Goal: Task Accomplishment & Management: Use online tool/utility

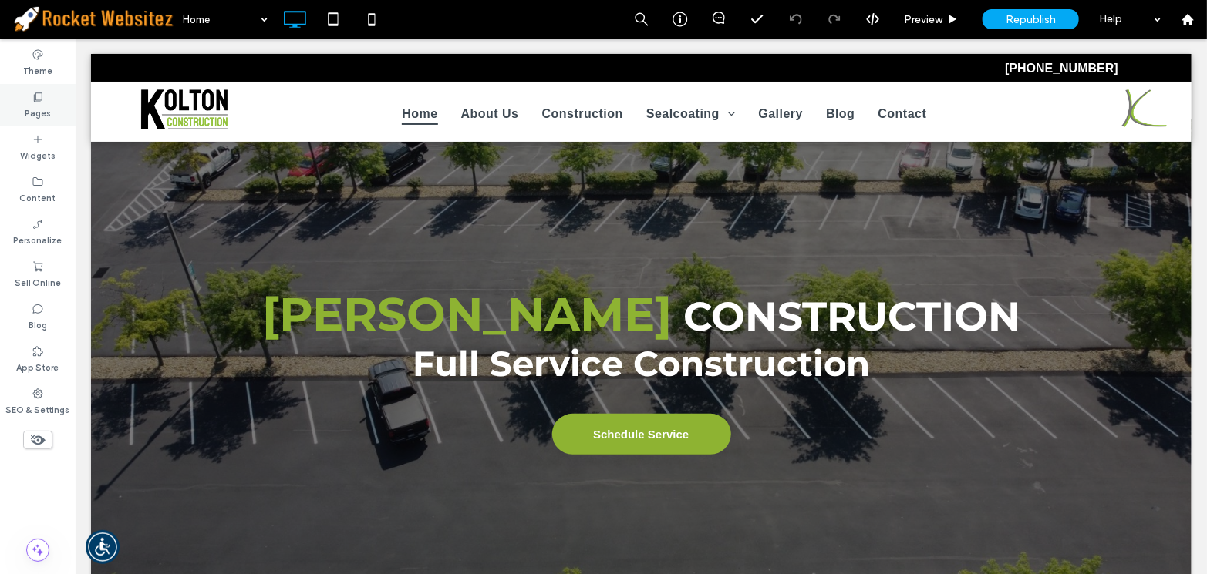
click at [52, 106] on div "Pages" at bounding box center [38, 105] width 76 height 42
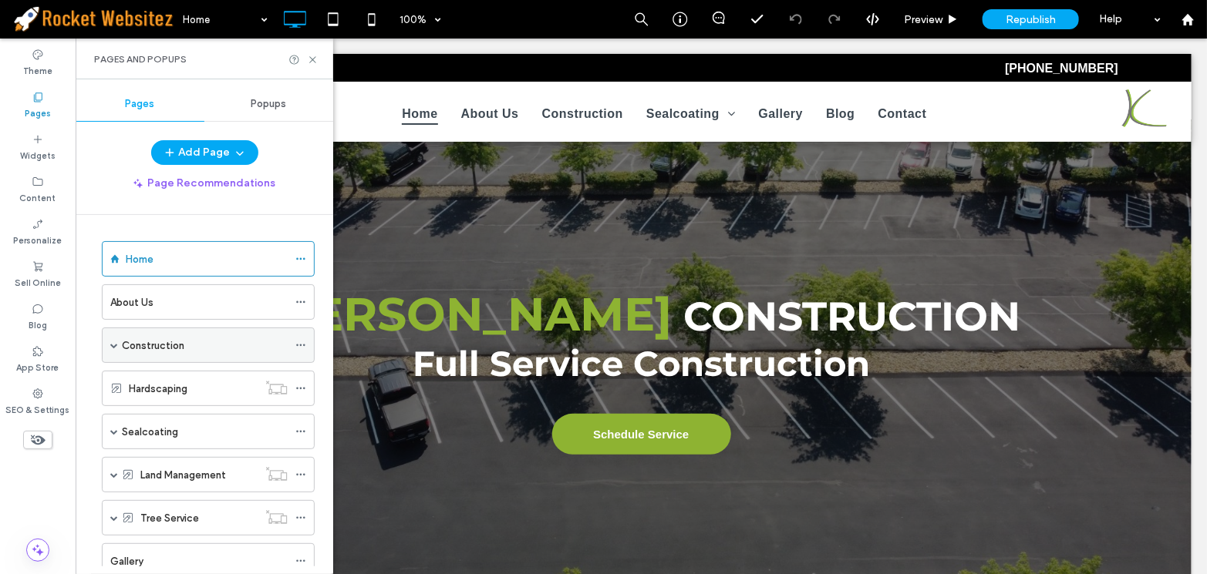
click at [183, 332] on div "Construction" at bounding box center [205, 345] width 166 height 34
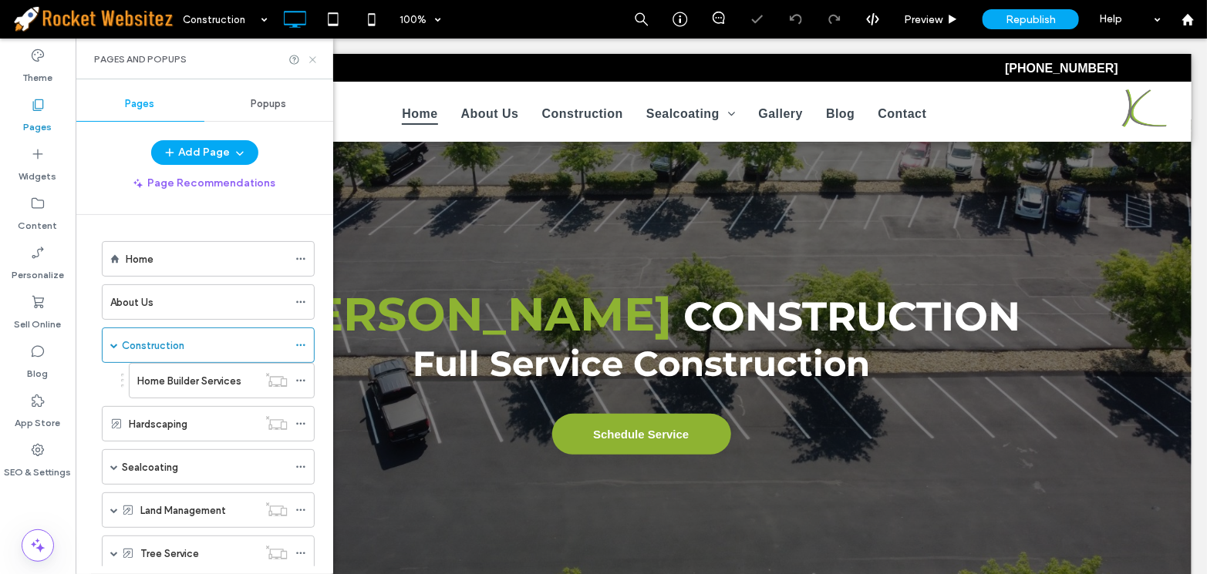
click at [314, 59] on icon at bounding box center [313, 60] width 12 height 12
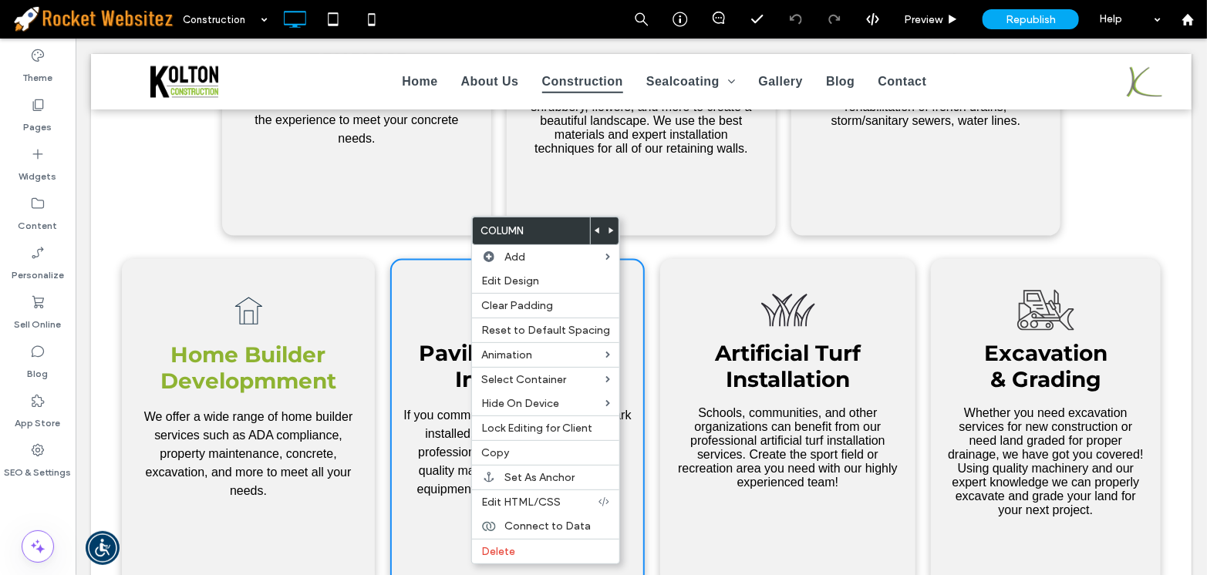
click at [308, 276] on div "A black and white drawing of a house with an arrow pointing up. Home Builder De…" at bounding box center [247, 422] width 253 height 328
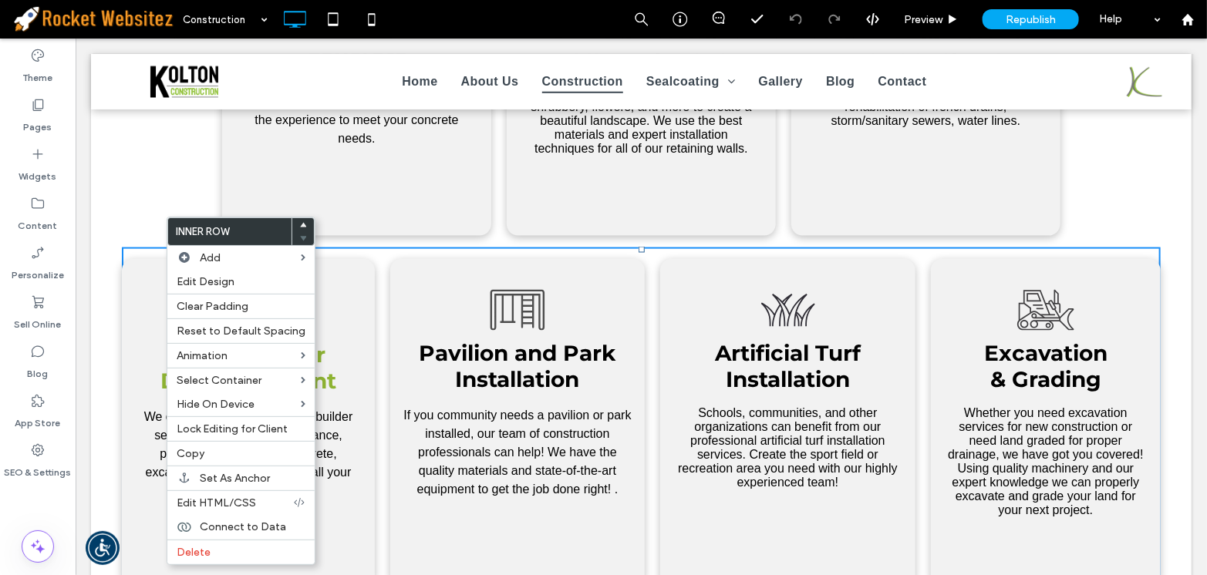
click at [125, 271] on div "A black and white drawing of a house with an arrow pointing up. Home Builder De…" at bounding box center [247, 422] width 253 height 328
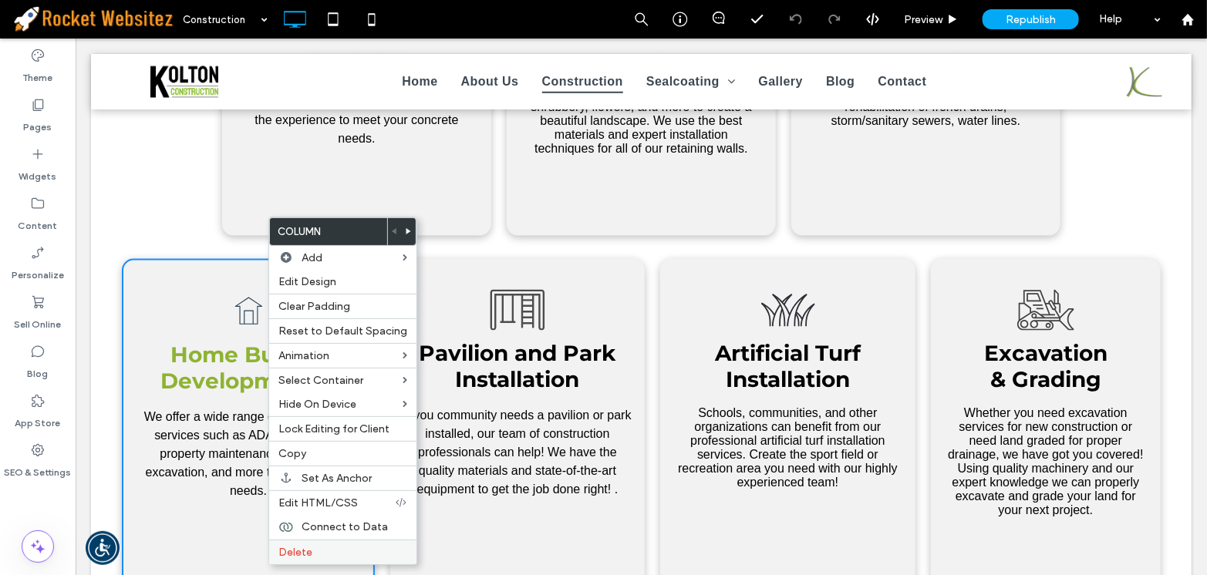
click at [312, 556] on label "Delete" at bounding box center [342, 552] width 129 height 13
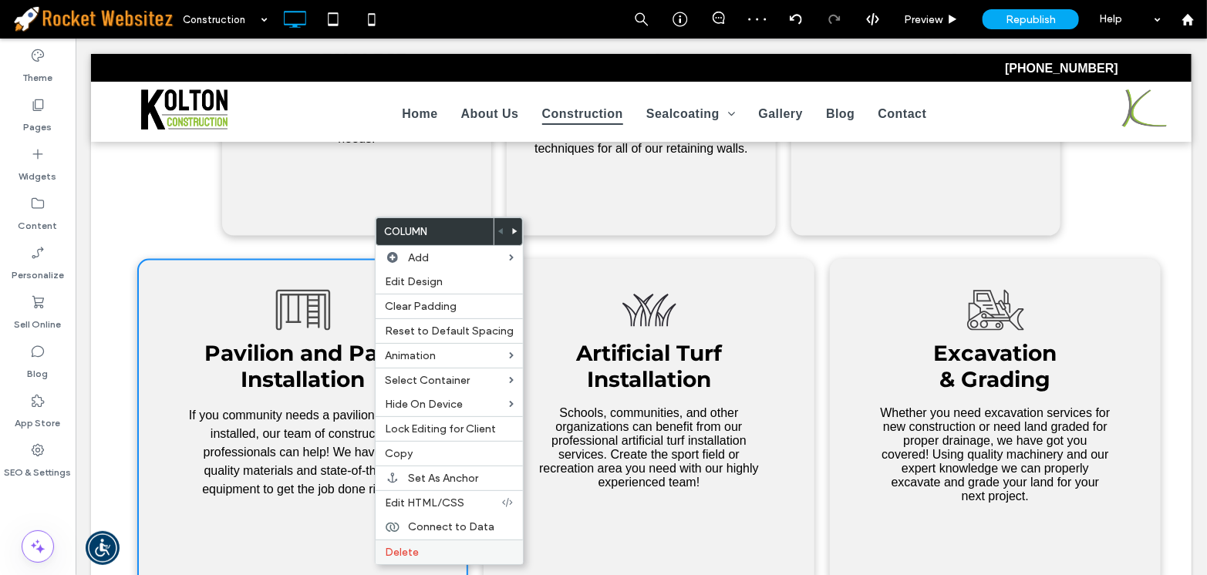
click at [412, 557] on span "Delete" at bounding box center [402, 552] width 34 height 13
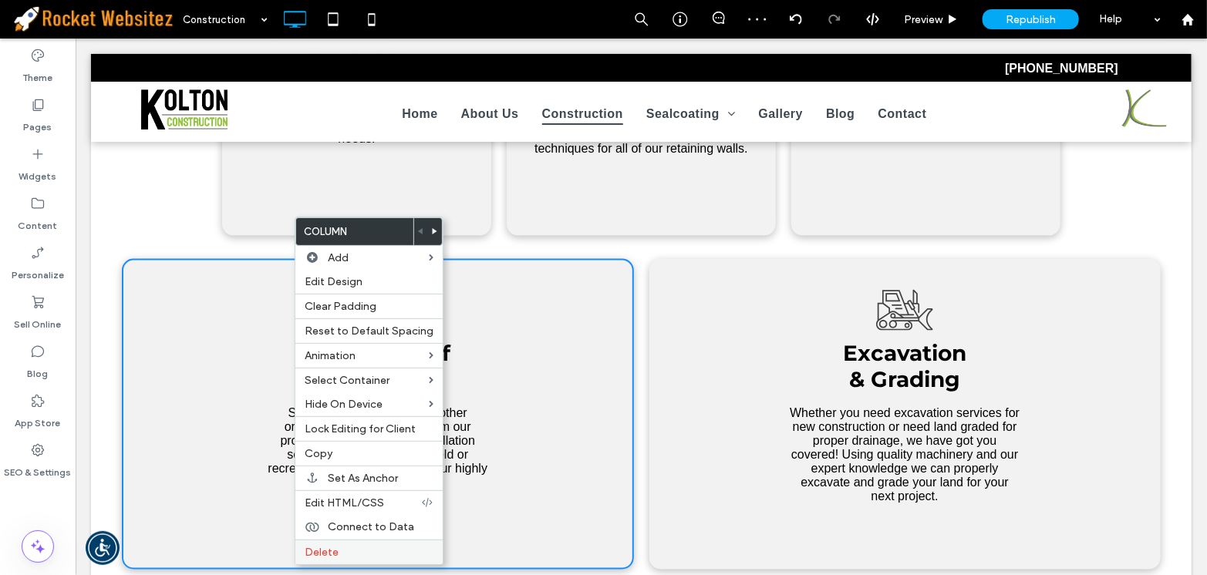
click at [374, 556] on label "Delete" at bounding box center [369, 552] width 129 height 13
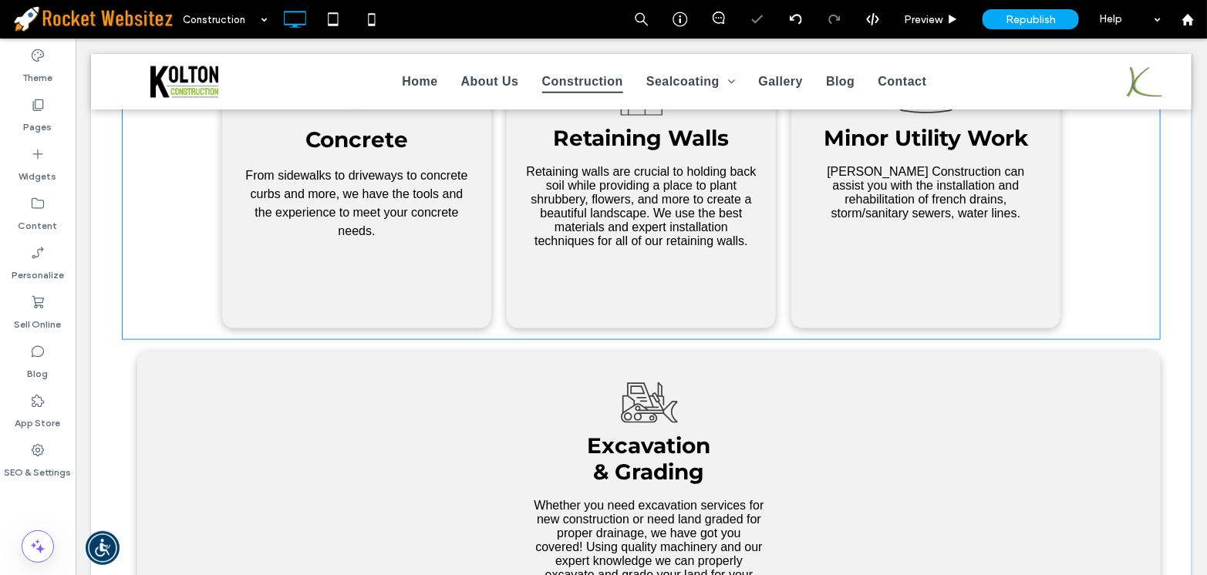
scroll to position [490, 0]
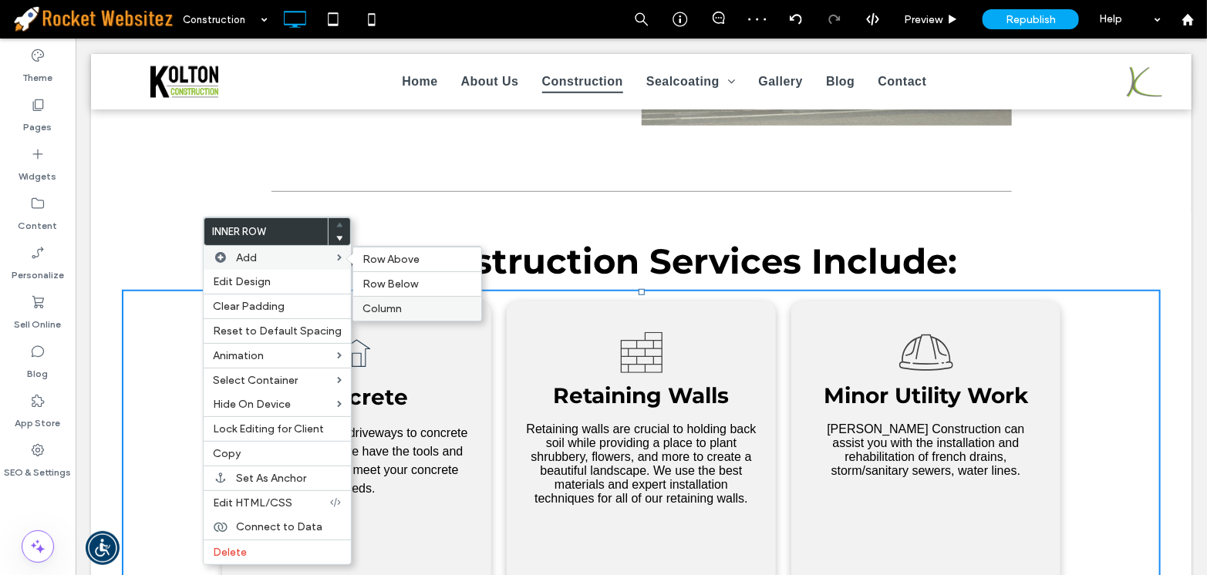
drag, startPoint x: 372, startPoint y: 300, endPoint x: 337, endPoint y: 285, distance: 37.7
click at [372, 300] on div "Column" at bounding box center [417, 308] width 128 height 25
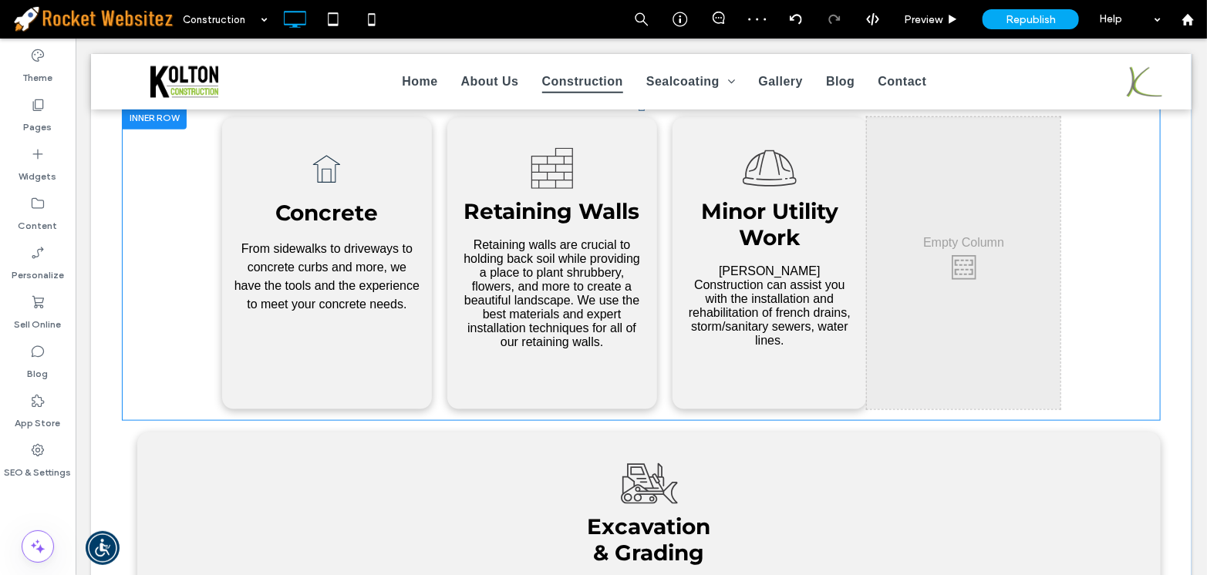
scroll to position [701, 0]
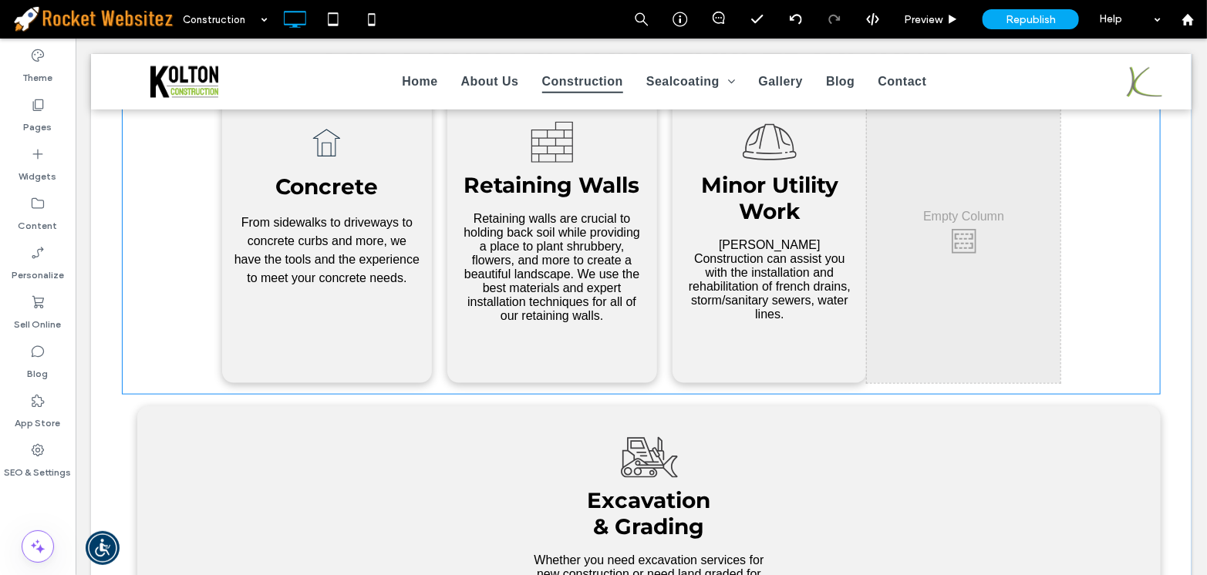
drag, startPoint x: 449, startPoint y: 438, endPoint x: 978, endPoint y: 322, distance: 542.1
click at [967, 242] on div "Our Construction Services Include: A black and white drawing of a house with an…" at bounding box center [640, 382] width 1038 height 722
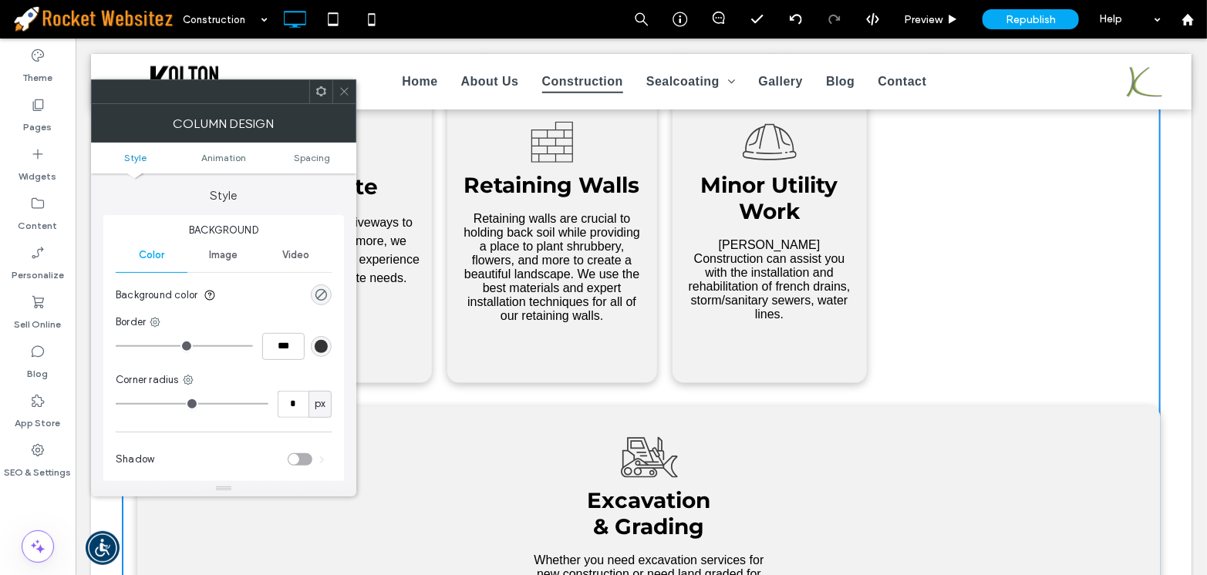
click at [968, 477] on div "A black and white drawing of a bulldozer on a white background. .cls-1-15892913…" at bounding box center [647, 561] width 1023 height 311
click at [347, 89] on icon at bounding box center [344, 92] width 12 height 12
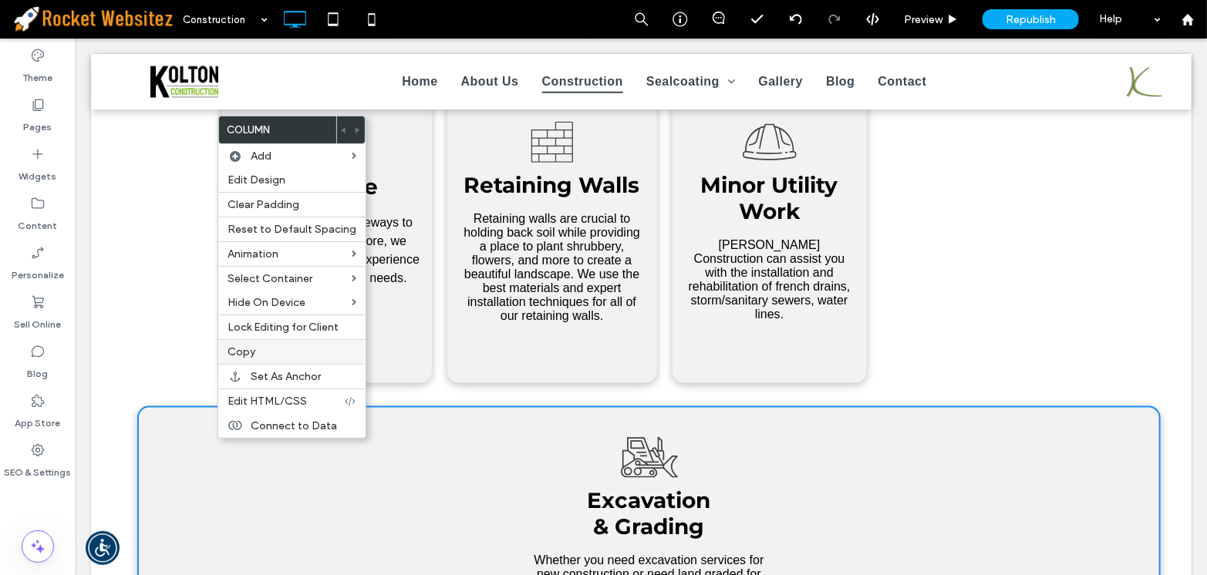
click at [270, 347] on label "Copy" at bounding box center [291, 351] width 129 height 13
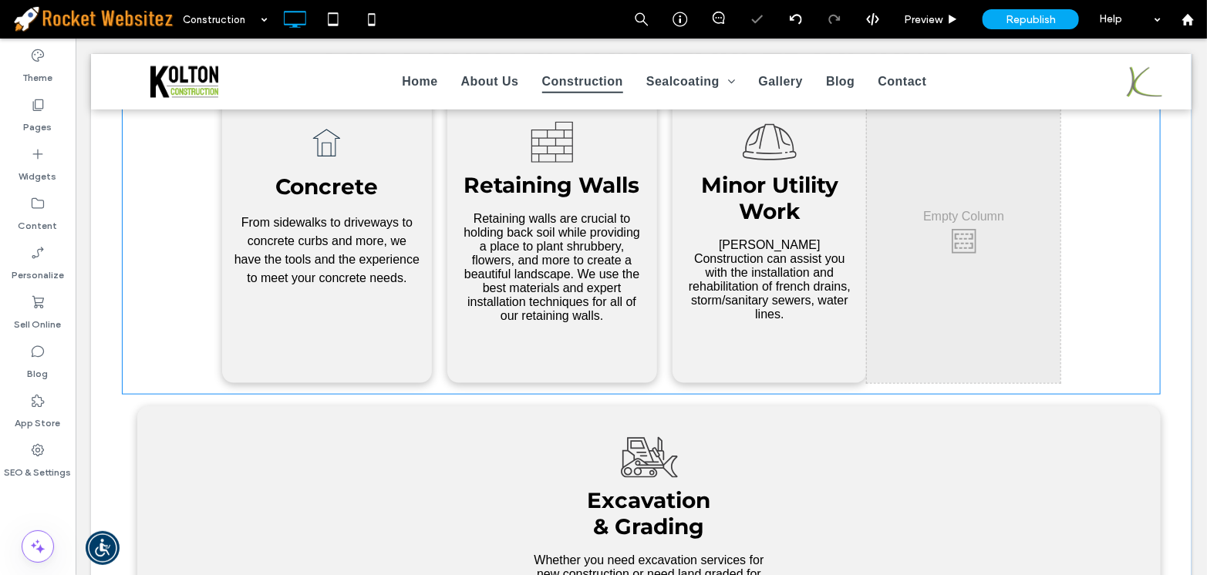
click at [971, 236] on div "Click To Paste Click To Paste" at bounding box center [963, 236] width 194 height 292
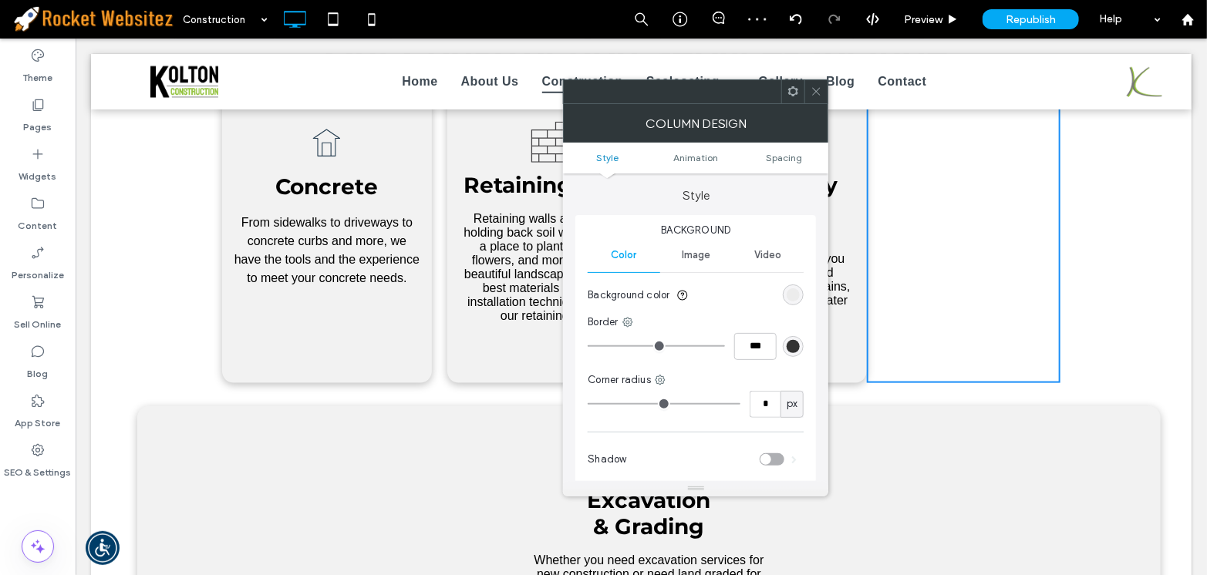
click at [812, 89] on icon at bounding box center [816, 92] width 12 height 12
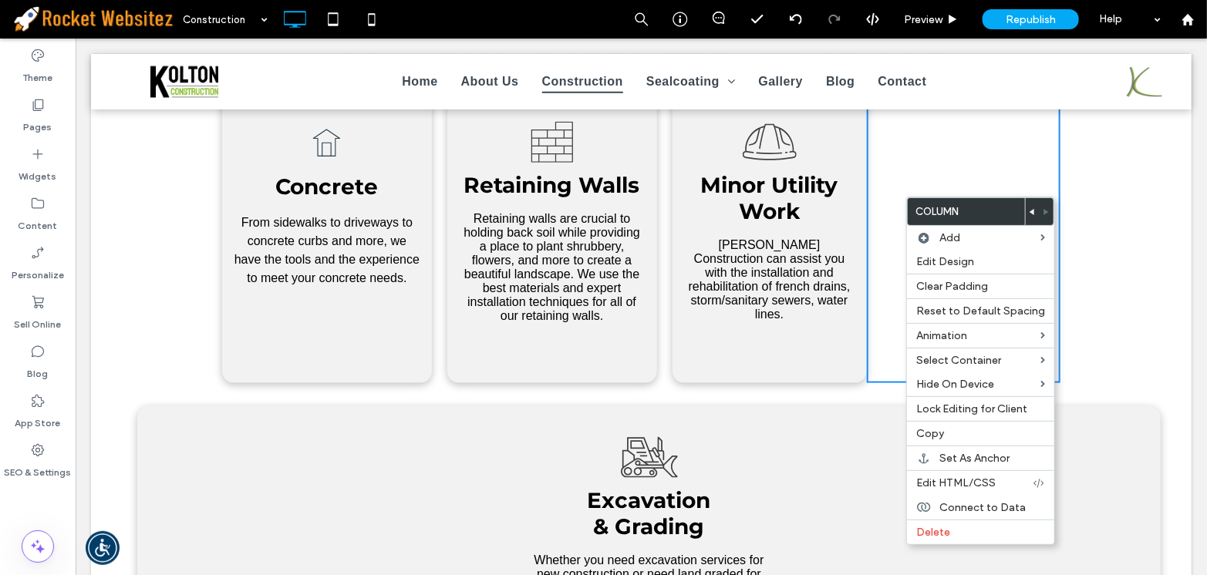
click at [889, 220] on div "Click To Paste Click To Paste" at bounding box center [963, 236] width 194 height 292
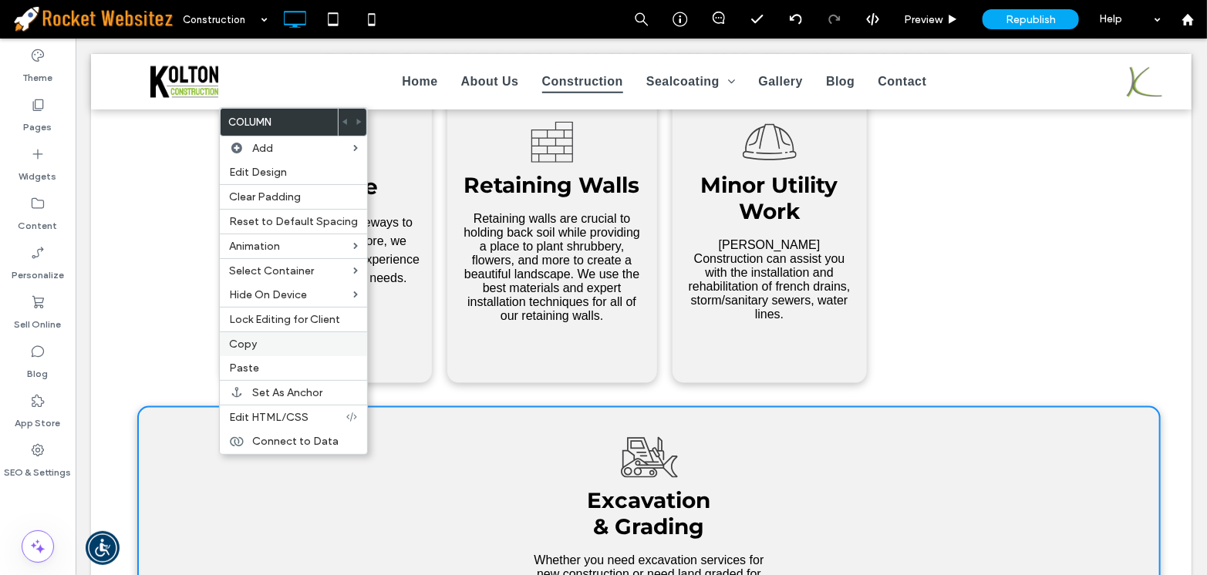
click at [293, 338] on label "Copy" at bounding box center [293, 344] width 129 height 13
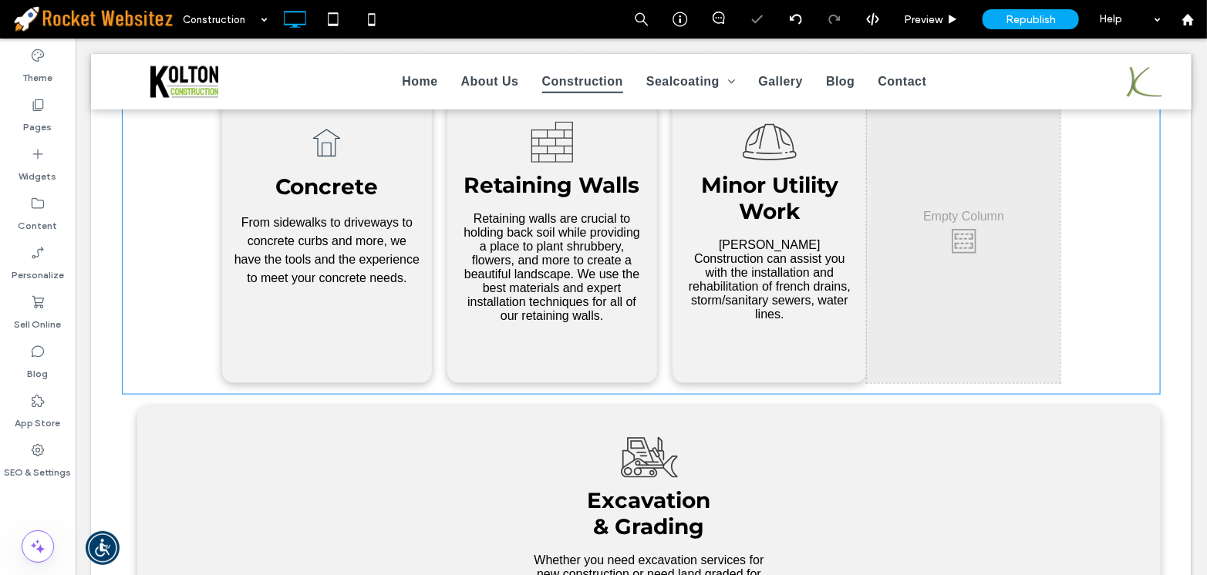
click at [965, 265] on div "Click To Paste Click To Paste" at bounding box center [963, 236] width 194 height 292
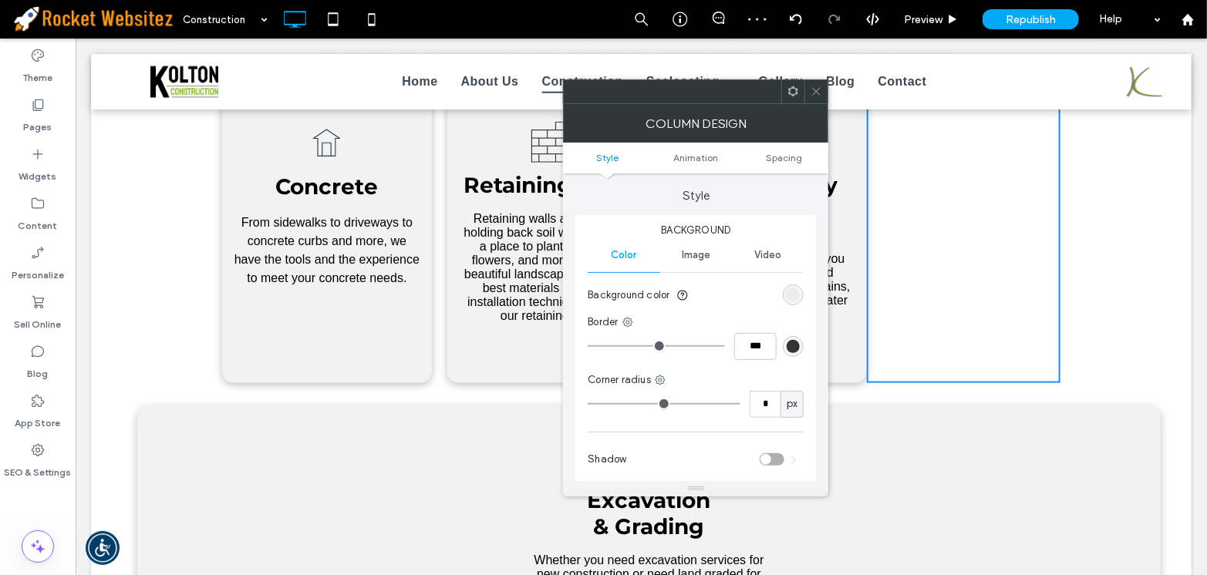
drag, startPoint x: 815, startPoint y: 93, endPoint x: 752, endPoint y: 76, distance: 64.9
click at [815, 93] on icon at bounding box center [816, 92] width 12 height 12
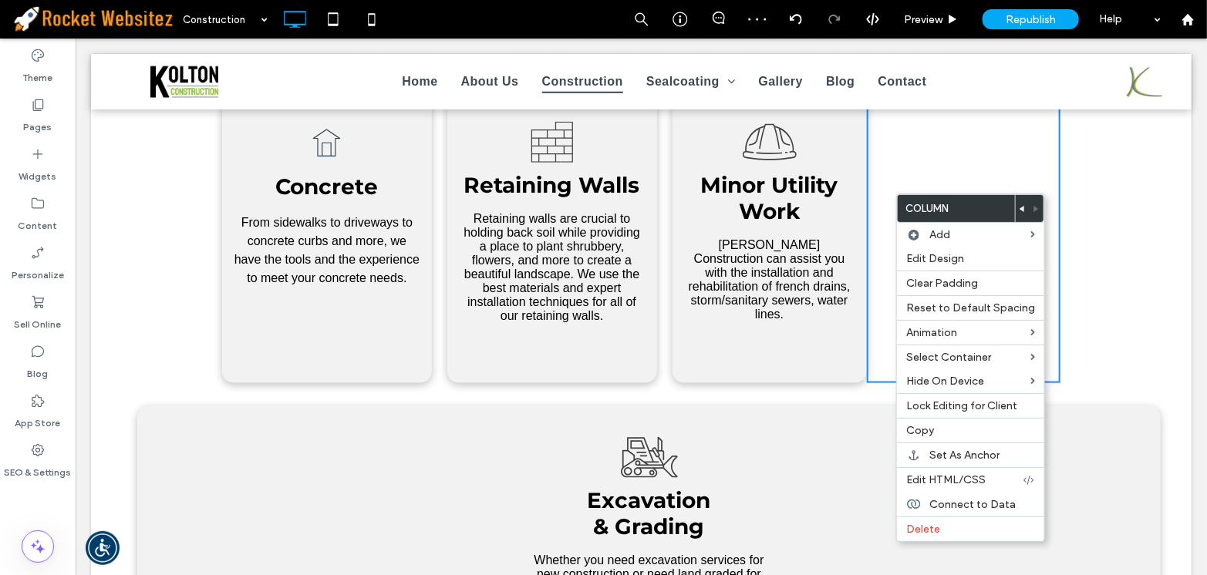
click at [729, 445] on div "A black and white drawing of a bulldozer on a white background. .cls-1-15892913…" at bounding box center [647, 561] width 1023 height 311
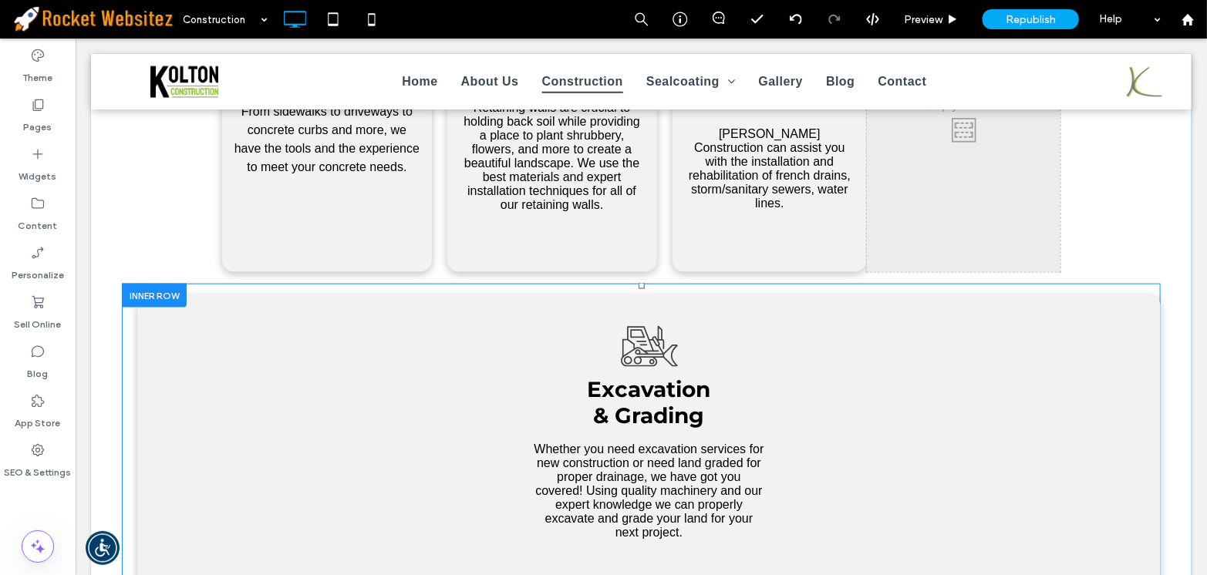
scroll to position [840, 0]
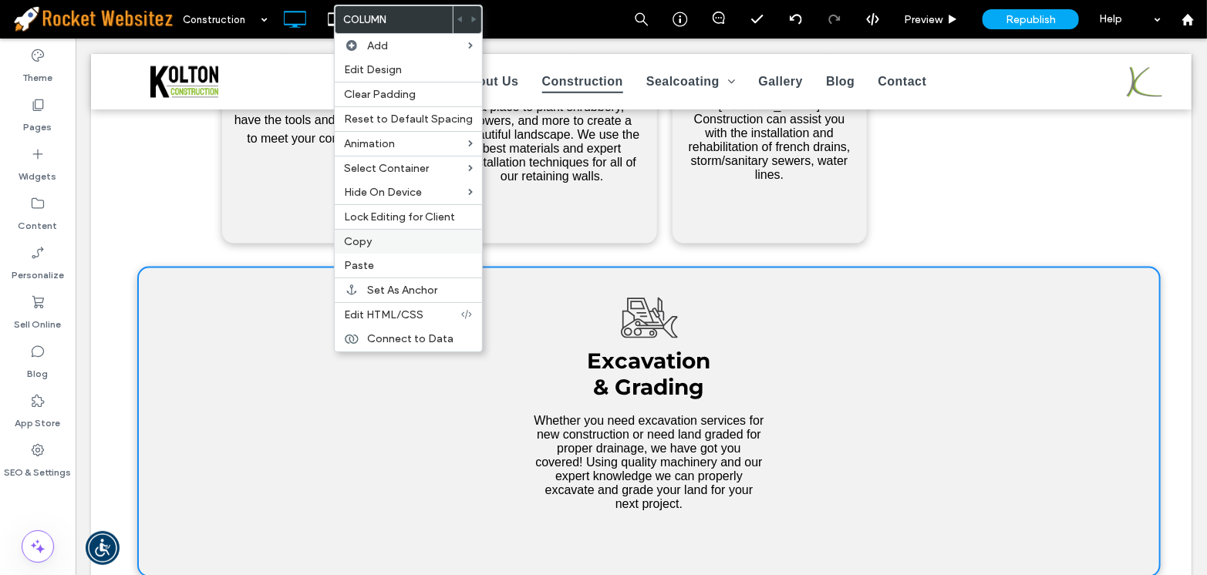
click at [375, 246] on label "Copy" at bounding box center [408, 241] width 129 height 13
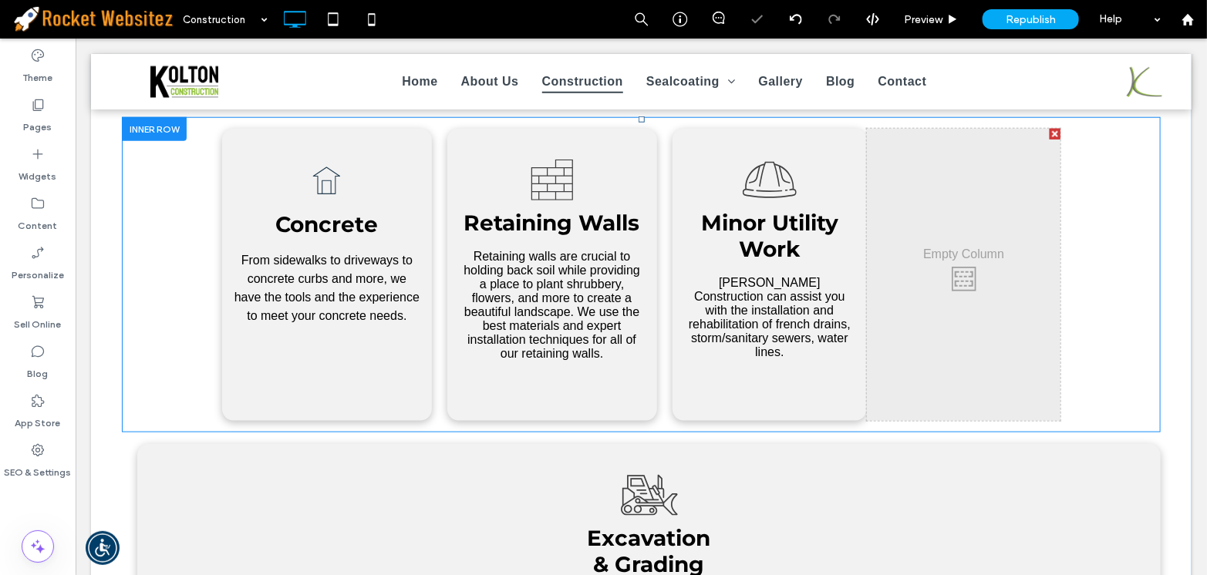
scroll to position [701, 0]
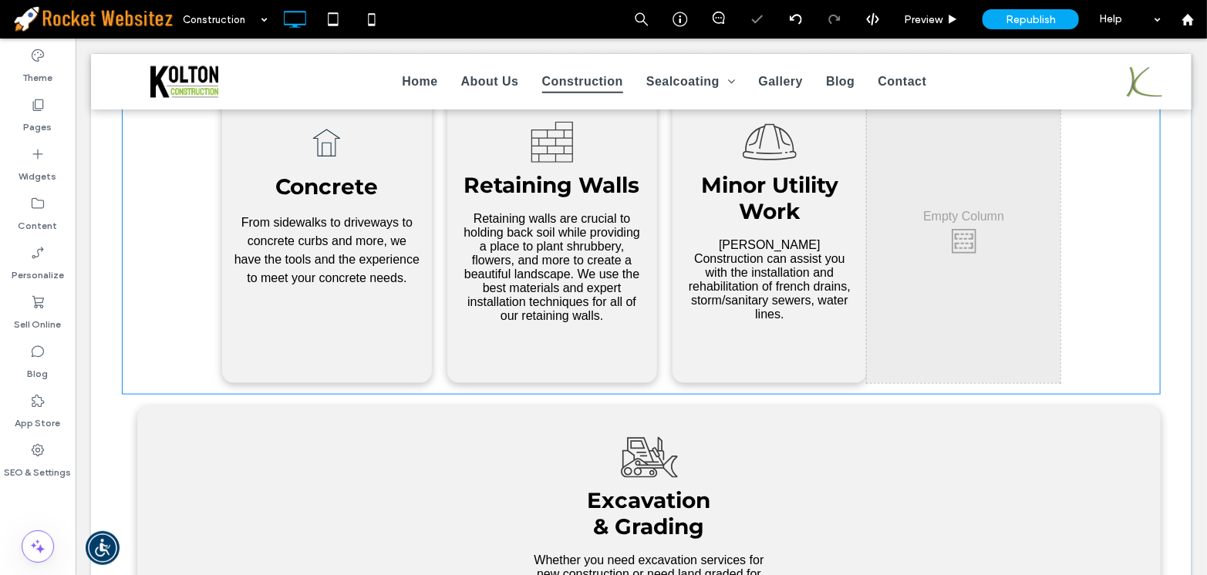
click at [1032, 276] on div "Click To Paste Click To Paste" at bounding box center [963, 236] width 194 height 292
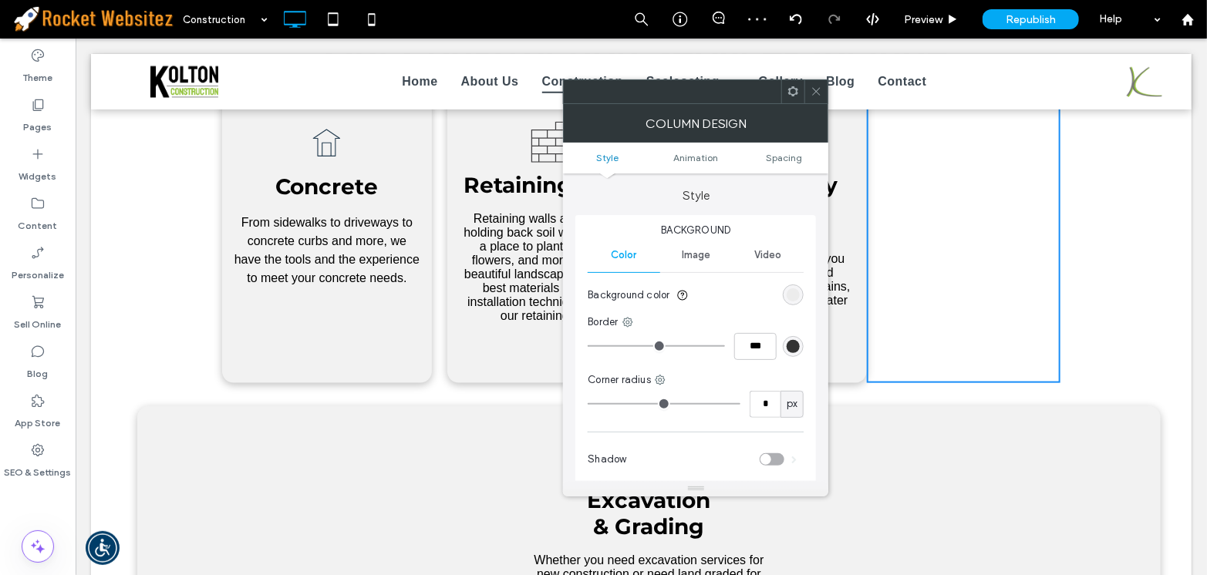
click at [786, 94] on div at bounding box center [792, 91] width 23 height 23
click at [817, 89] on icon at bounding box center [816, 92] width 12 height 12
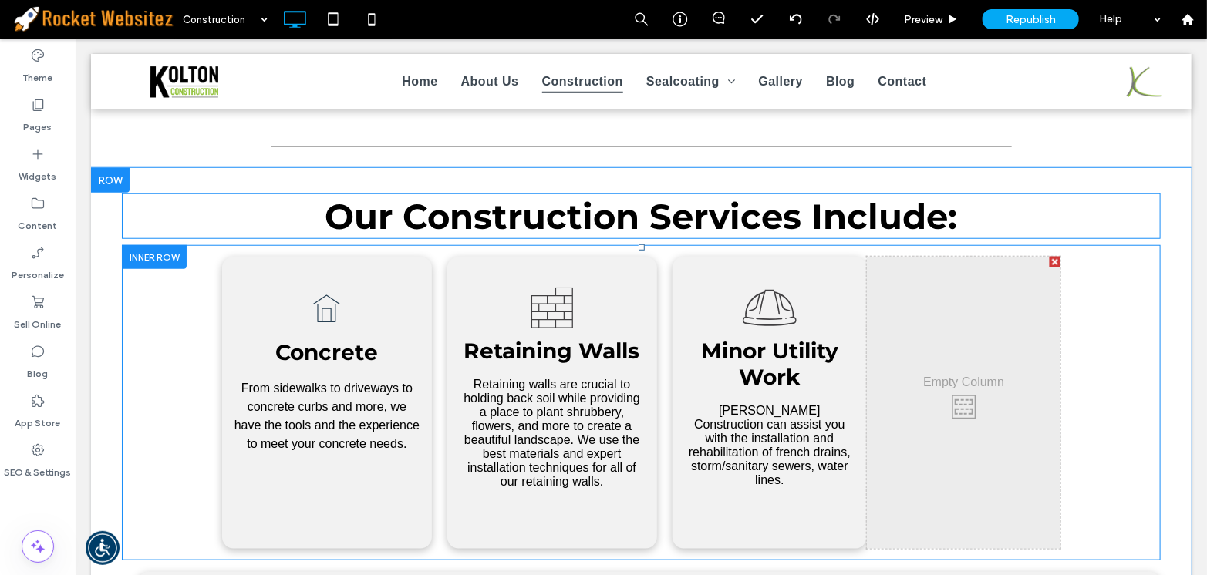
scroll to position [560, 0]
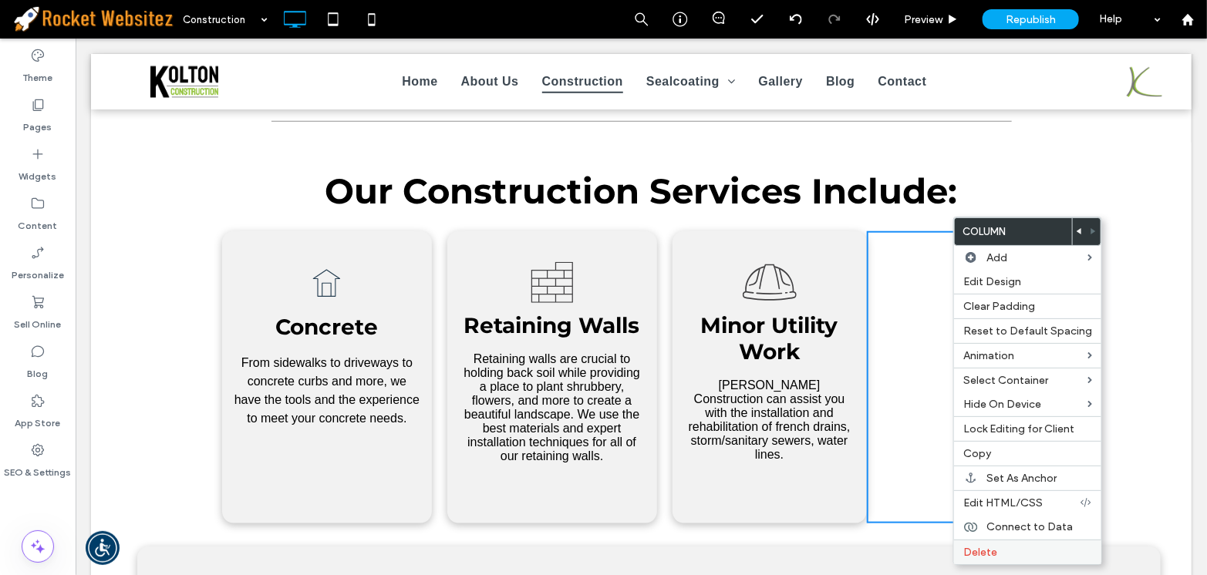
click at [987, 547] on div "Delete" at bounding box center [1027, 552] width 147 height 25
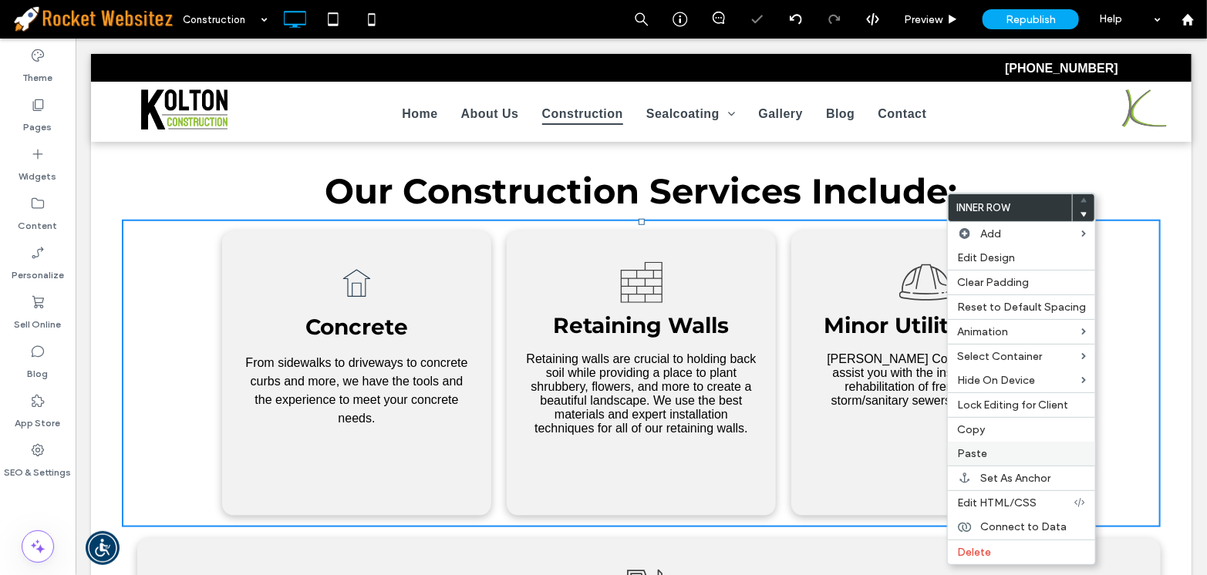
click at [1019, 452] on label "Paste" at bounding box center [1021, 453] width 129 height 13
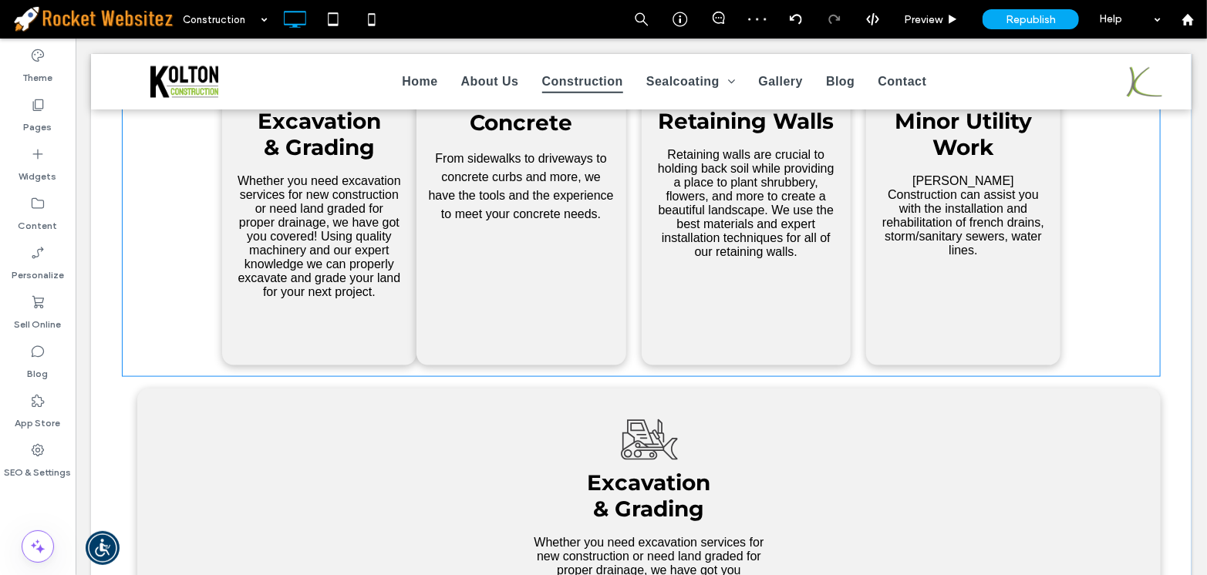
scroll to position [771, 0]
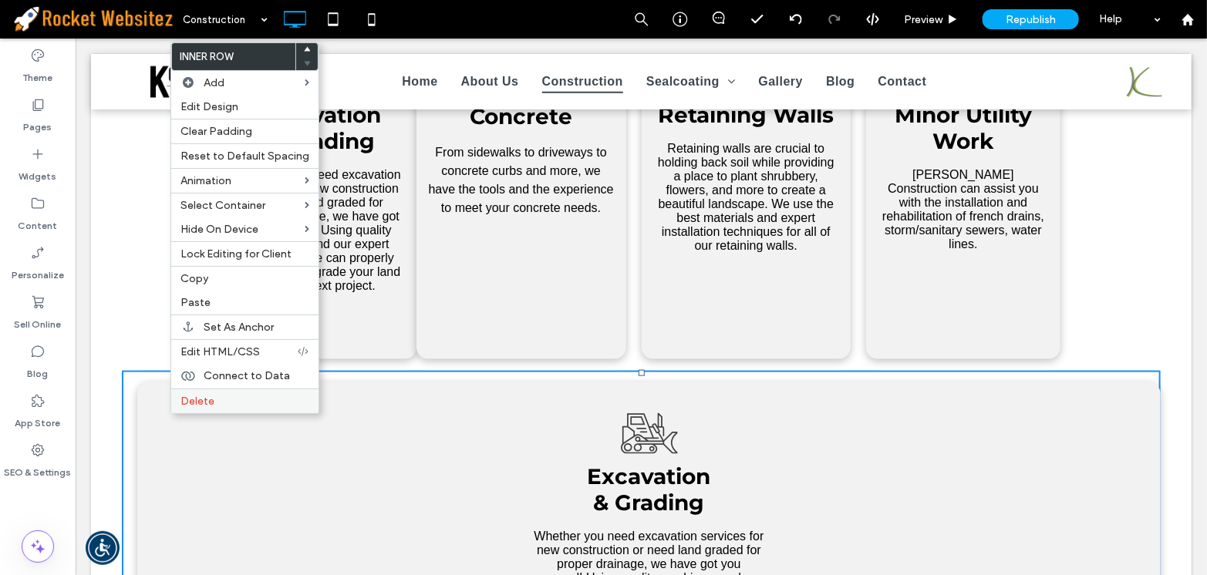
click at [231, 401] on label "Delete" at bounding box center [244, 401] width 129 height 13
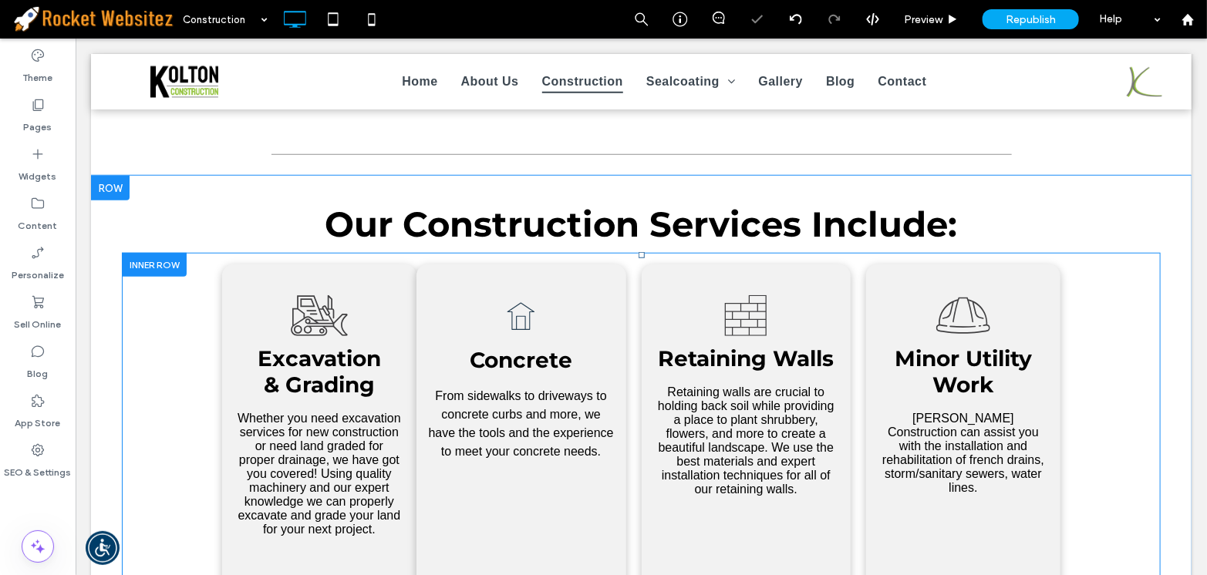
scroll to position [560, 0]
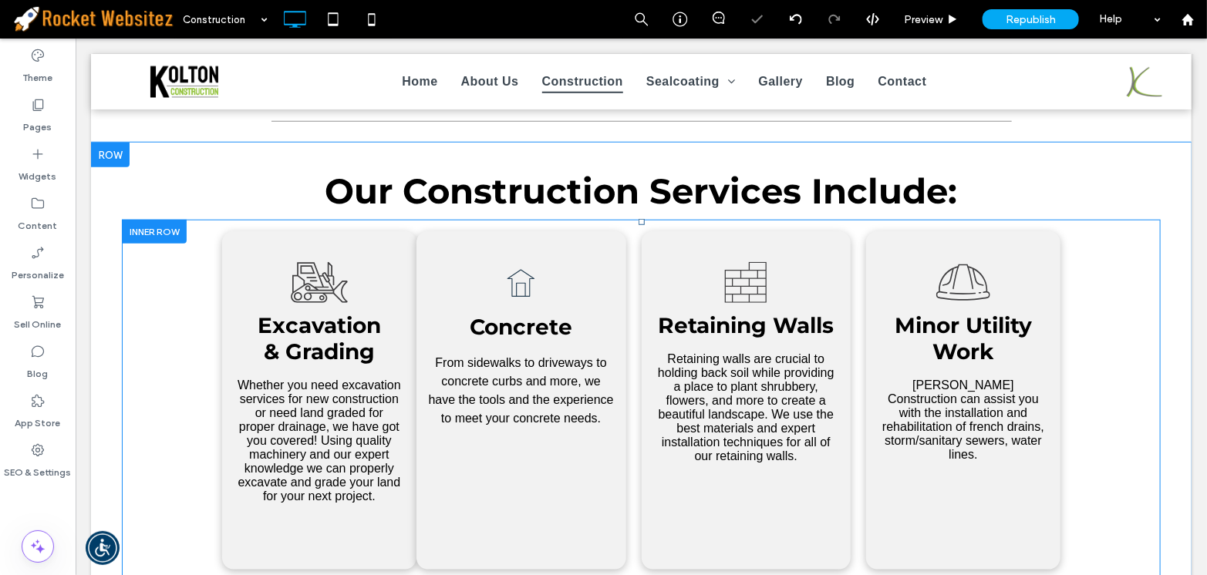
click at [160, 221] on div at bounding box center [153, 231] width 65 height 24
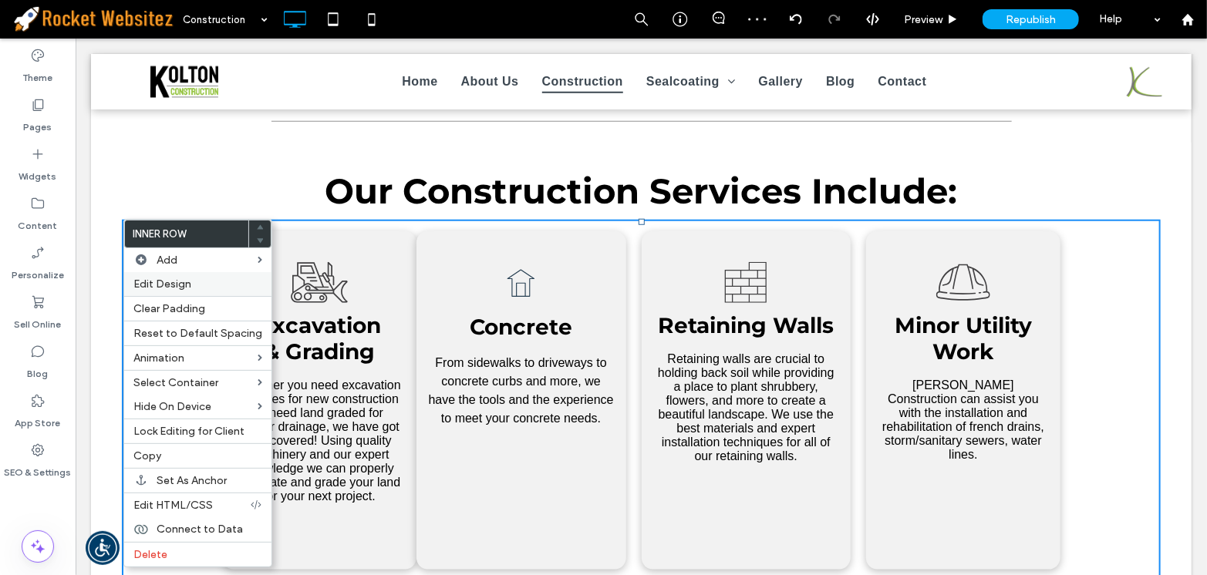
click at [187, 278] on span "Edit Design" at bounding box center [162, 284] width 58 height 13
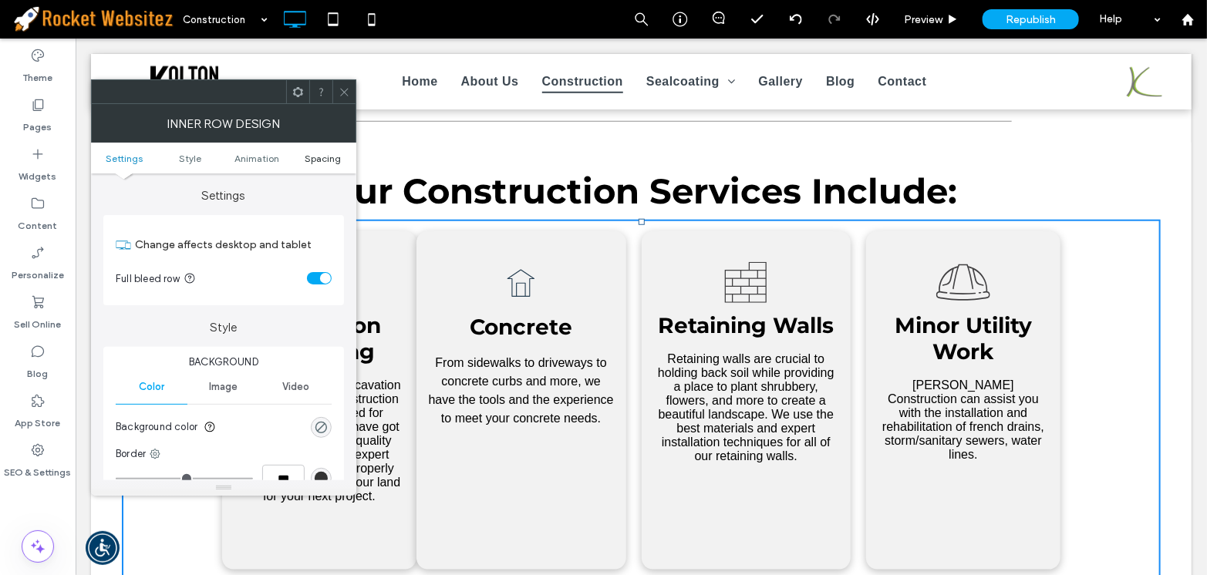
click at [308, 158] on span "Spacing" at bounding box center [323, 159] width 36 height 12
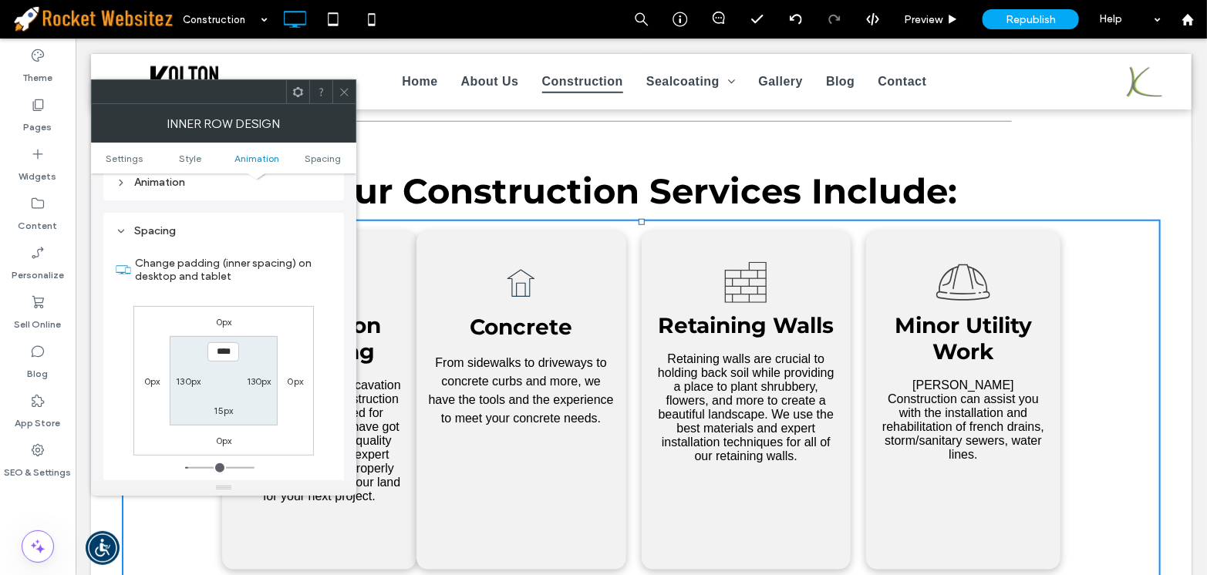
scroll to position [493, 0]
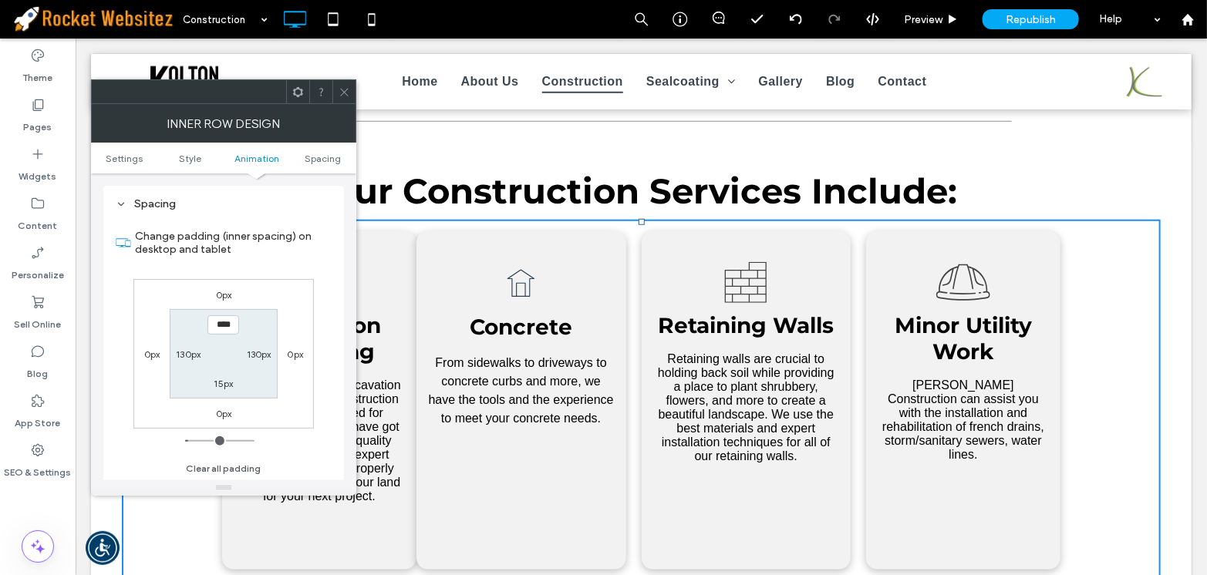
click at [187, 361] on div "130px" at bounding box center [188, 353] width 25 height 15
click at [187, 354] on label "130px" at bounding box center [188, 354] width 25 height 12
type input "***"
type input "*"
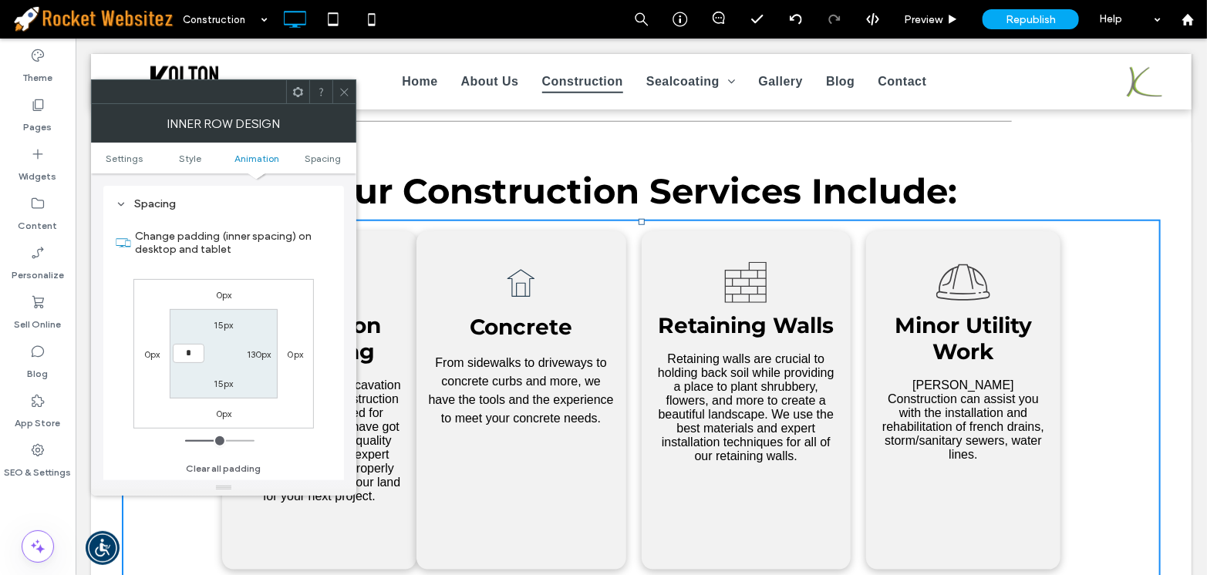
type input "***"
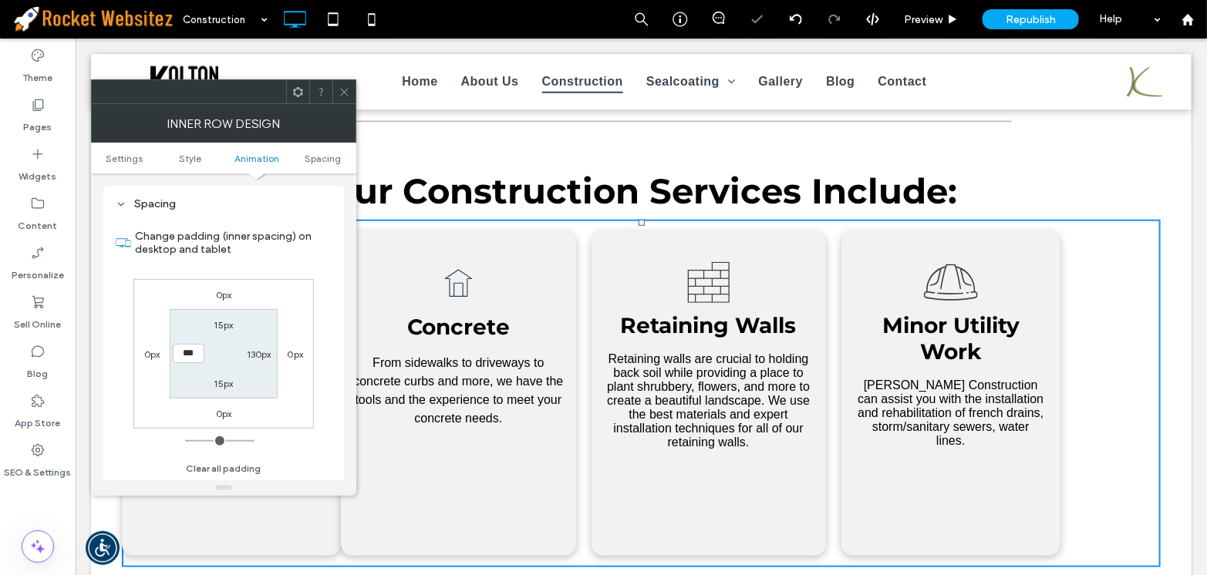
click at [251, 352] on label "130px" at bounding box center [259, 354] width 25 height 12
type input "***"
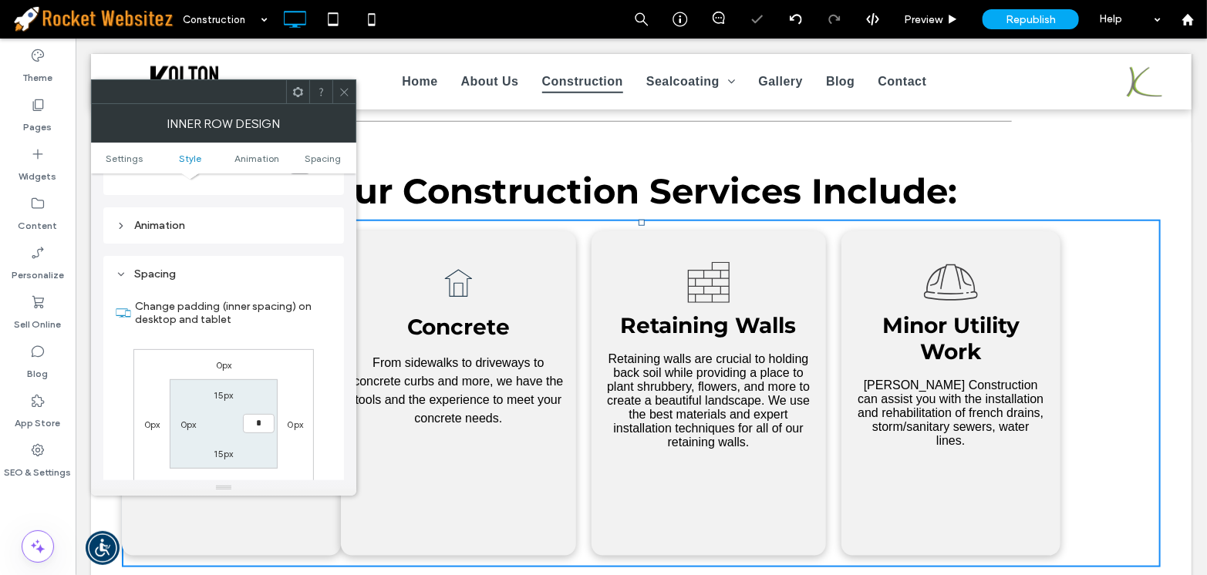
type input "*"
type input "***"
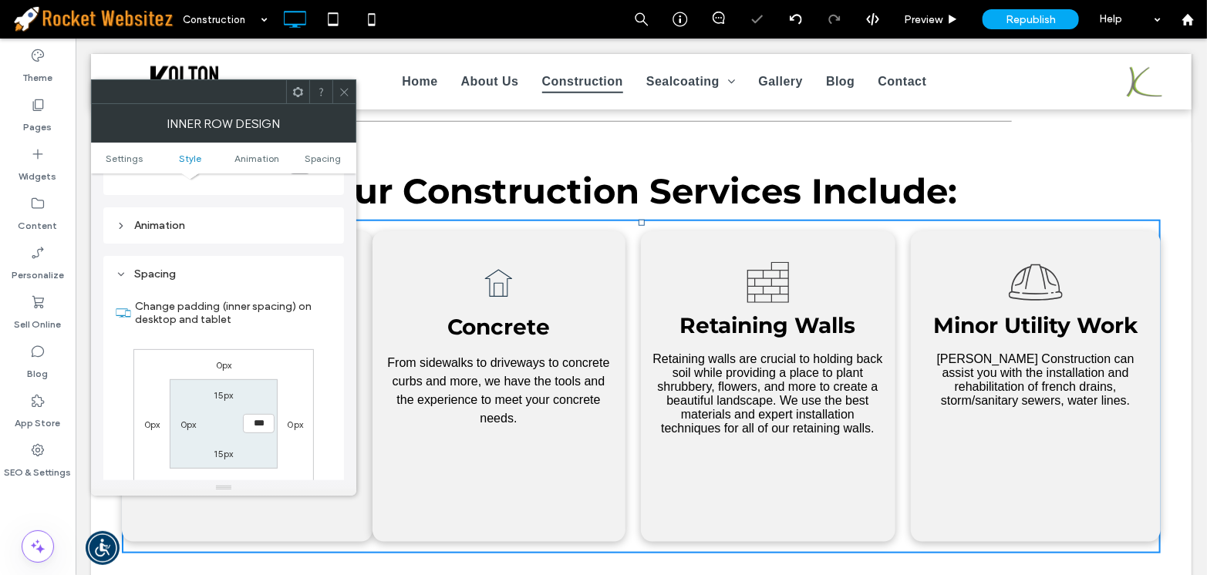
click at [345, 95] on icon at bounding box center [344, 92] width 12 height 12
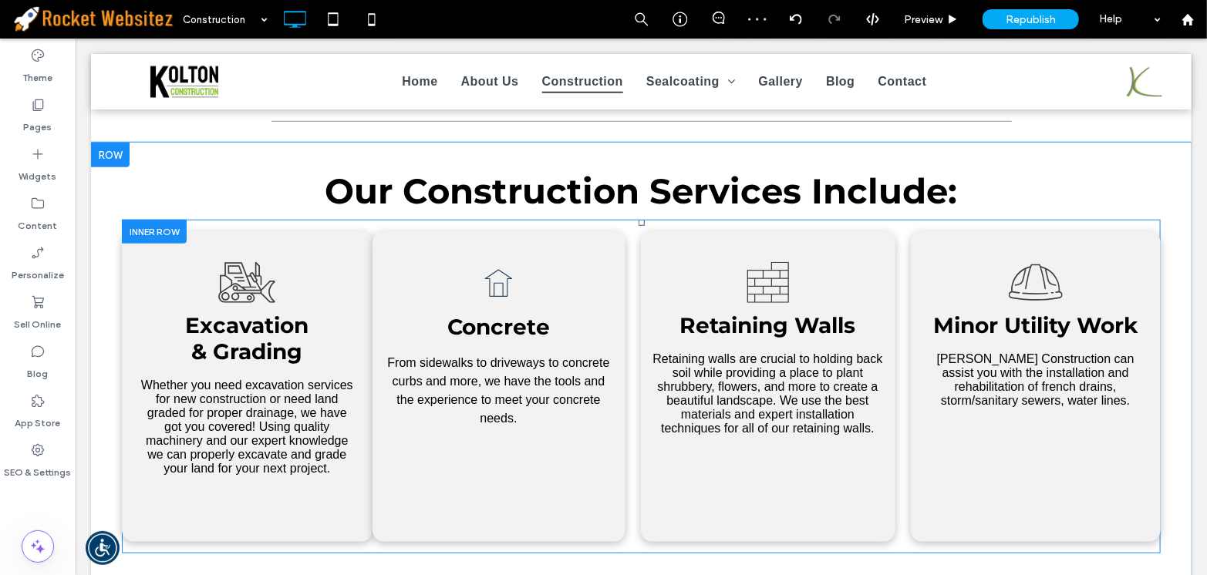
click at [573, 249] on div "A black and white drawing of a house with an arrow pointing up. Concrete From s…" at bounding box center [498, 386] width 253 height 311
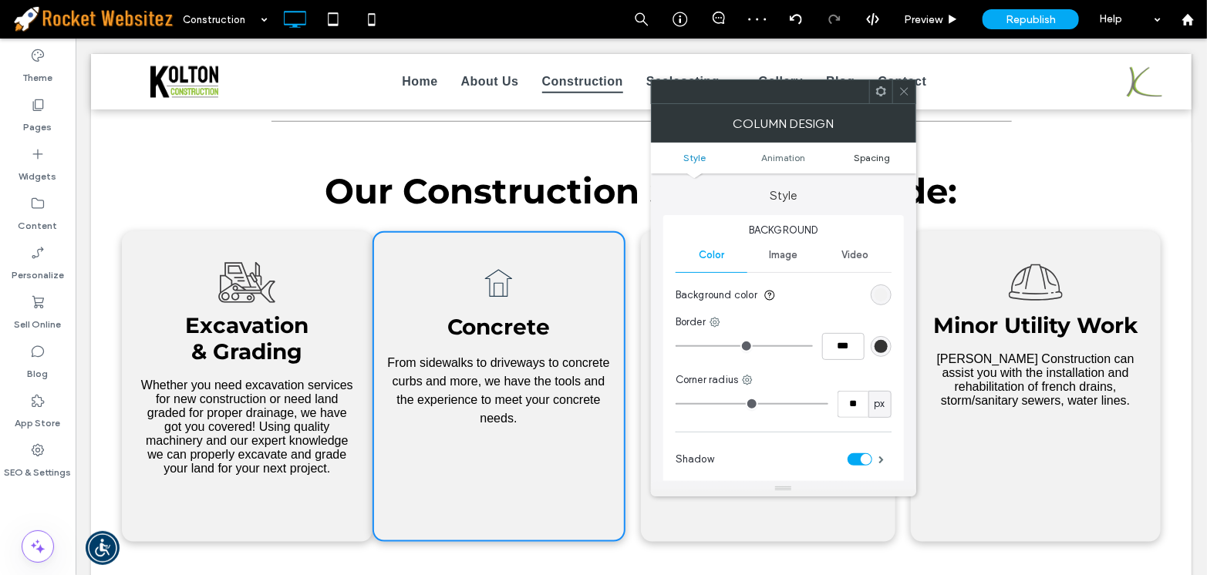
click at [861, 160] on span "Spacing" at bounding box center [871, 158] width 36 height 12
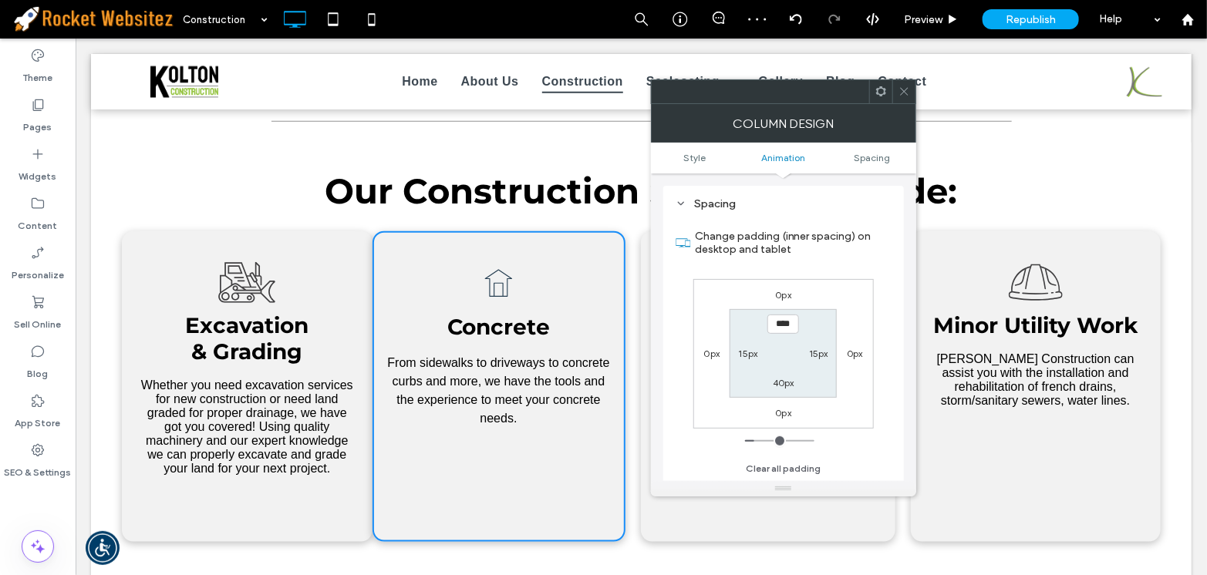
scroll to position [362, 0]
click at [750, 356] on label "15px" at bounding box center [748, 354] width 19 height 12
type input "**"
click at [349, 243] on div "A black and white drawing of a bulldozer on a white background. .cls-1-15892913…" at bounding box center [246, 386] width 251 height 311
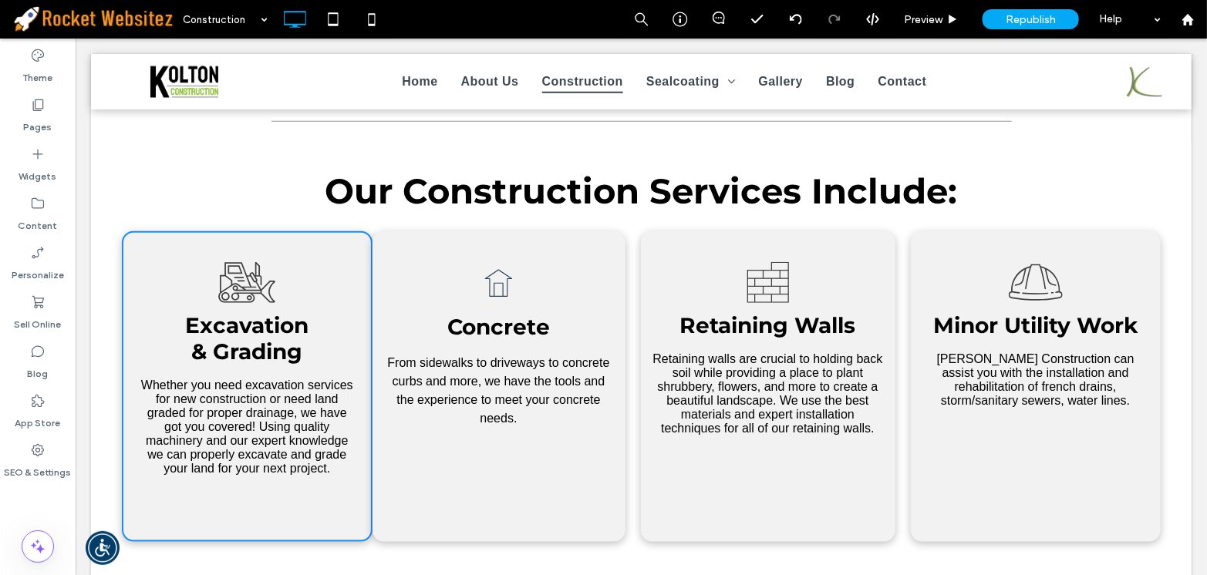
click at [325, 244] on div "A black and white drawing of a bulldozer on a white background. .cls-1-15892913…" at bounding box center [246, 386] width 251 height 311
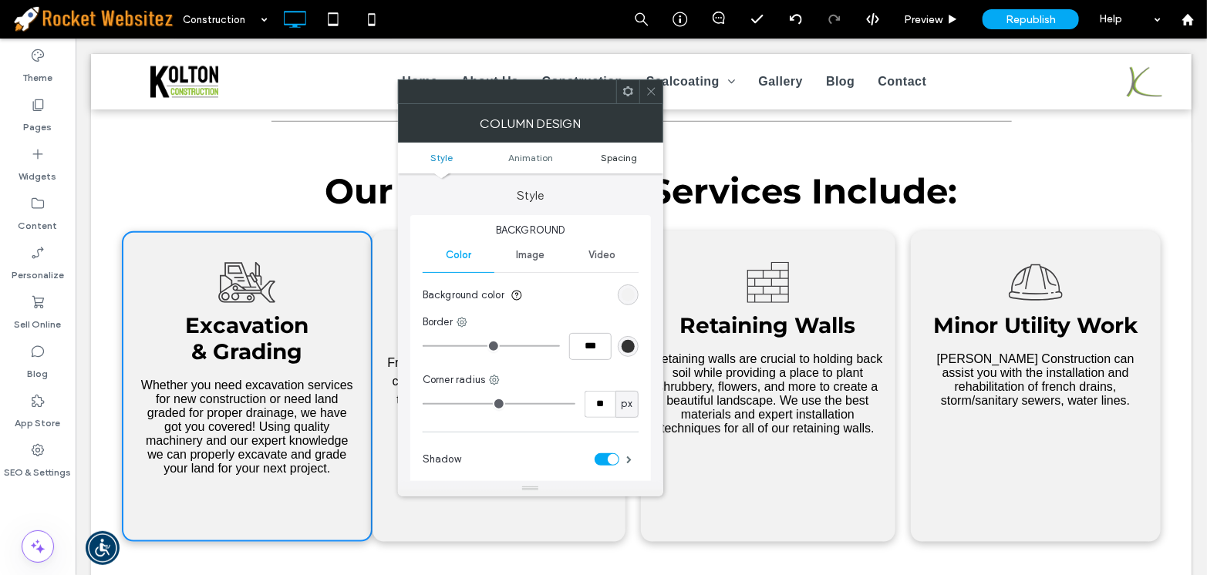
click at [604, 157] on span "Spacing" at bounding box center [619, 158] width 36 height 12
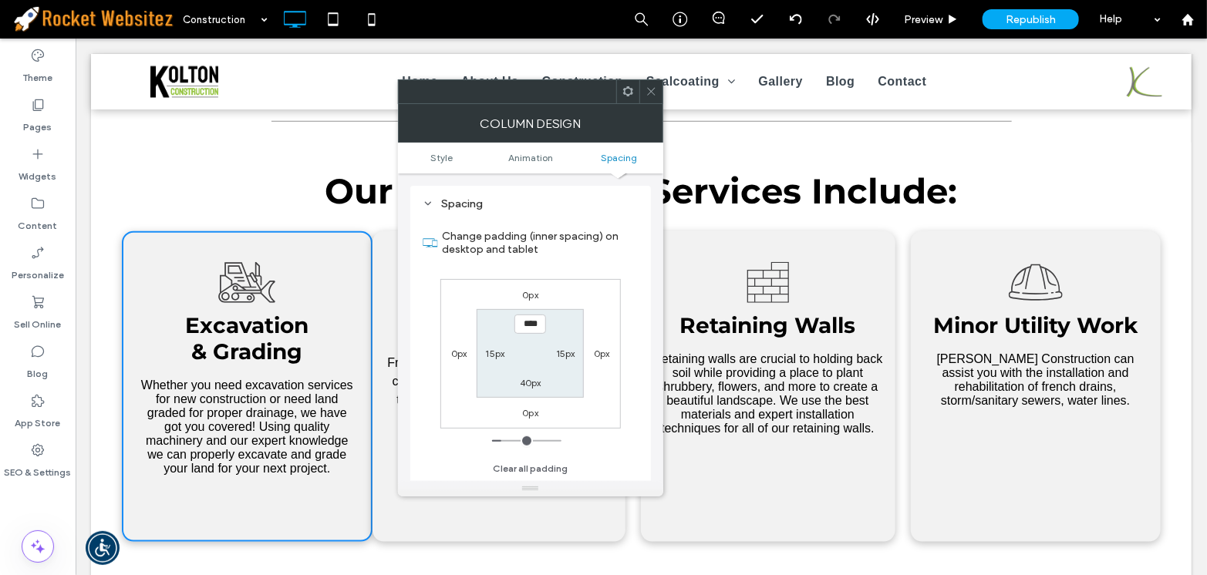
click at [556, 352] on label "15px" at bounding box center [565, 354] width 19 height 12
type input "**"
click at [651, 89] on icon at bounding box center [651, 92] width 12 height 12
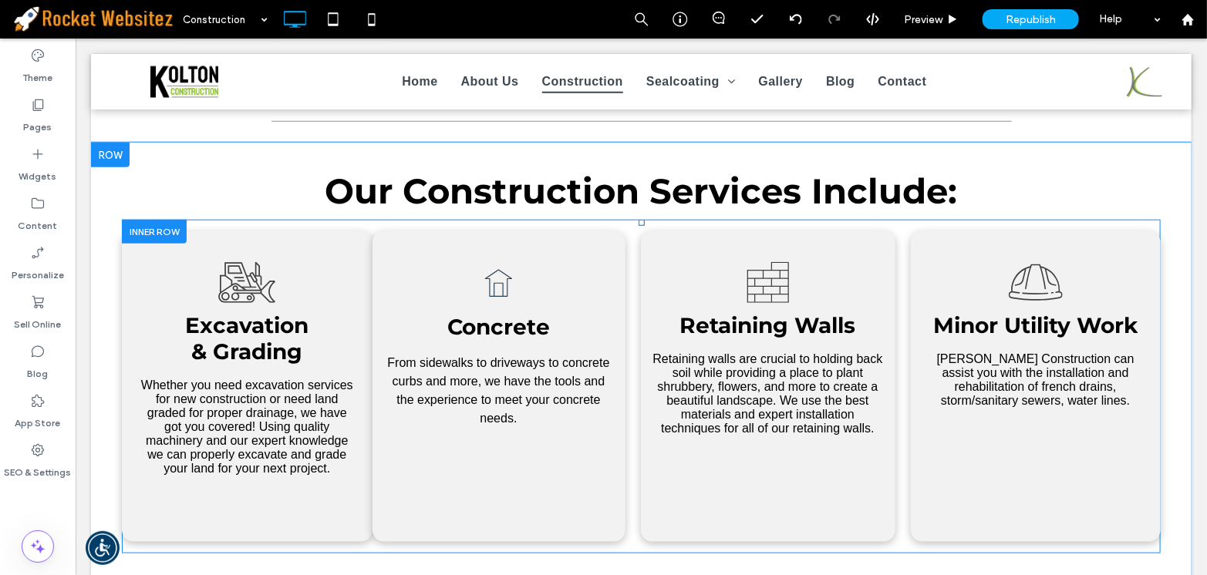
click at [312, 231] on div "A black and white drawing of a bulldozer on a white background. .cls-1-15892913…" at bounding box center [246, 386] width 251 height 311
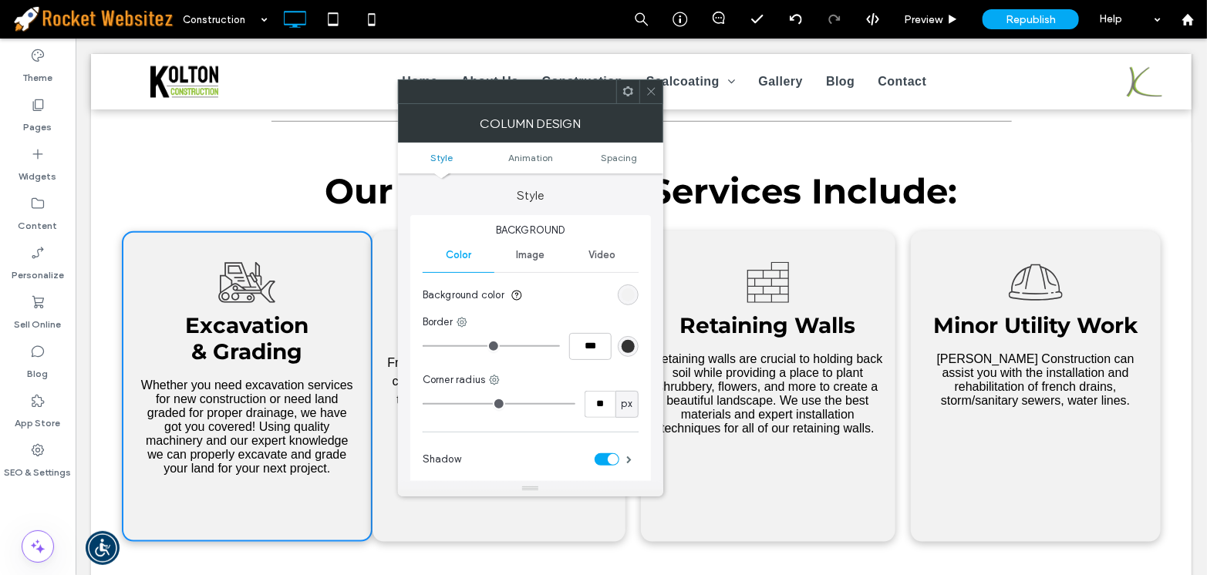
click at [621, 163] on ul "Style Animation Spacing" at bounding box center [530, 158] width 265 height 31
click at [623, 162] on span "Spacing" at bounding box center [619, 158] width 36 height 12
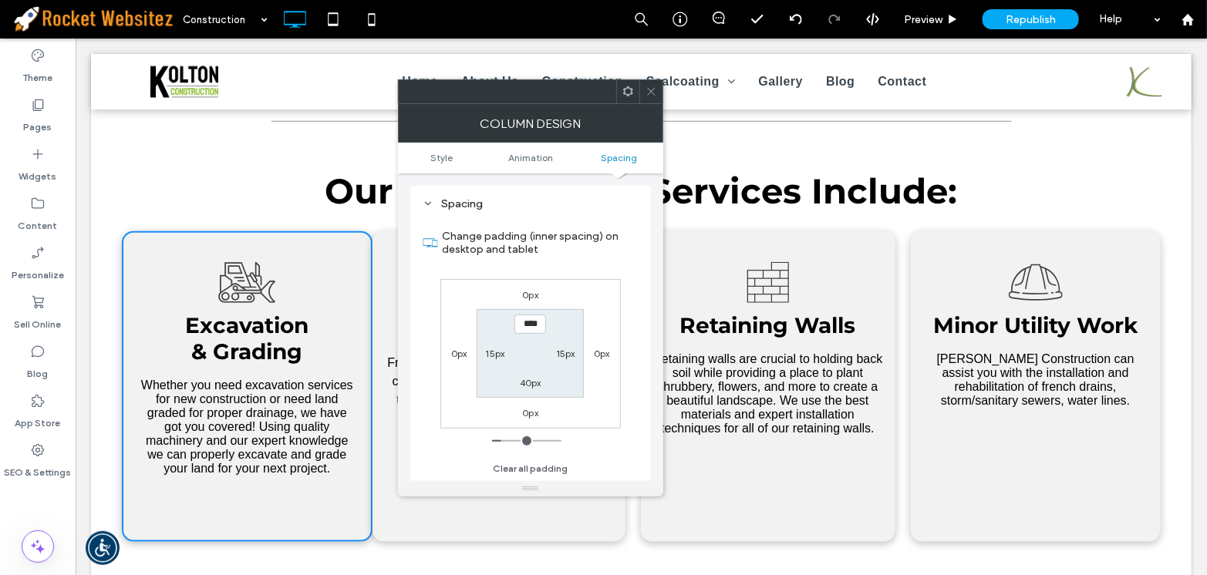
click at [648, 84] on span at bounding box center [651, 91] width 12 height 23
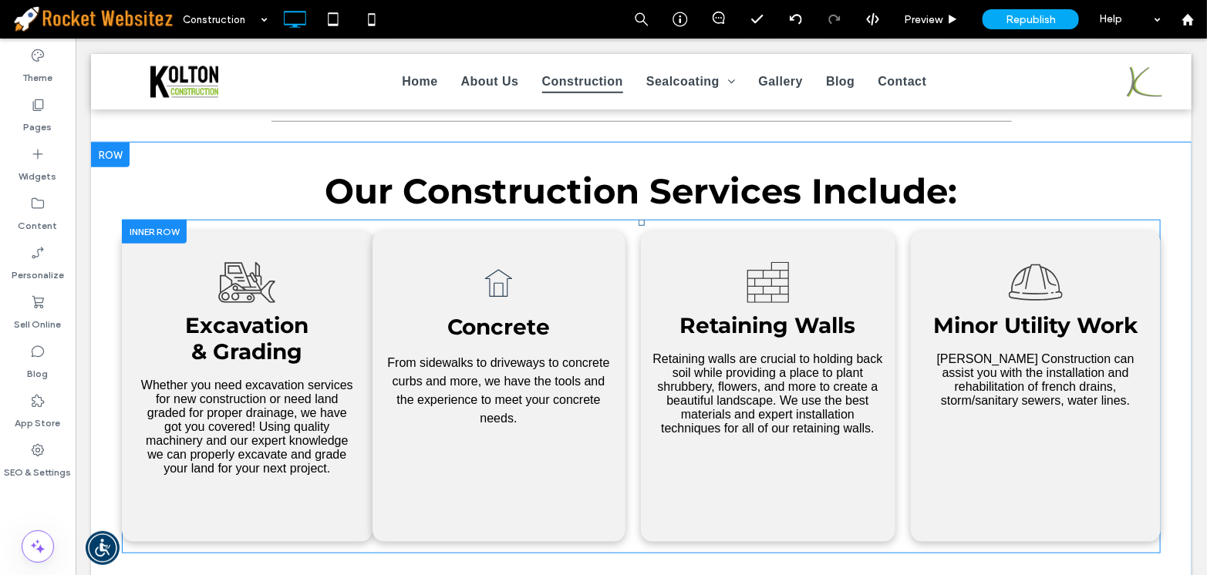
click at [689, 233] on div "A black and white drawing of a brick wall on a white background. .cls-1-1409731…" at bounding box center [767, 386] width 254 height 311
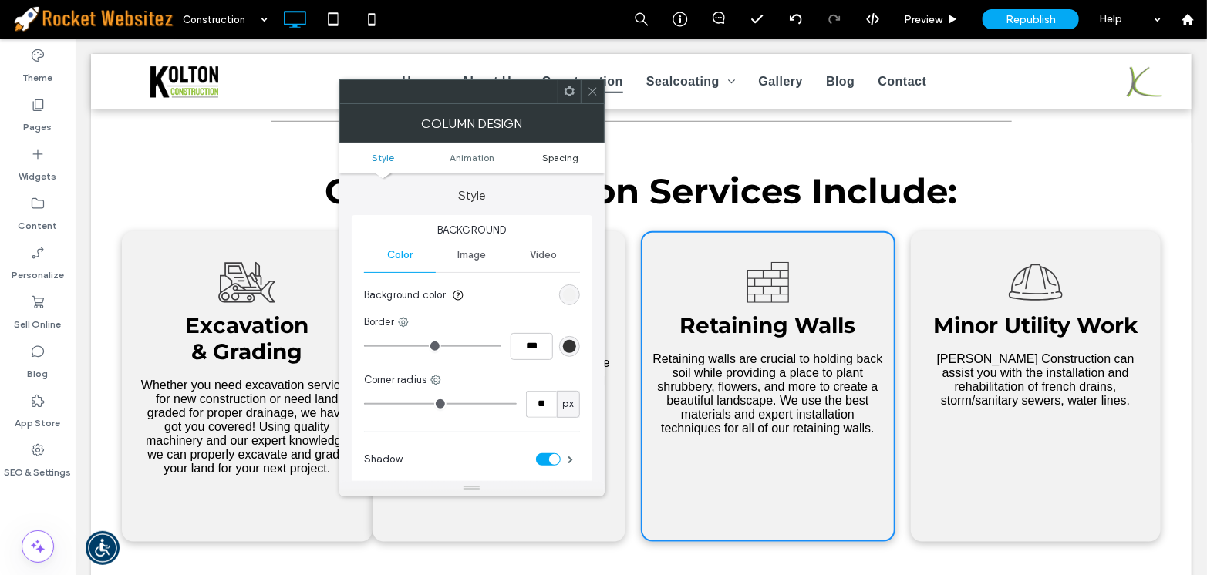
click at [563, 159] on span "Spacing" at bounding box center [560, 158] width 36 height 12
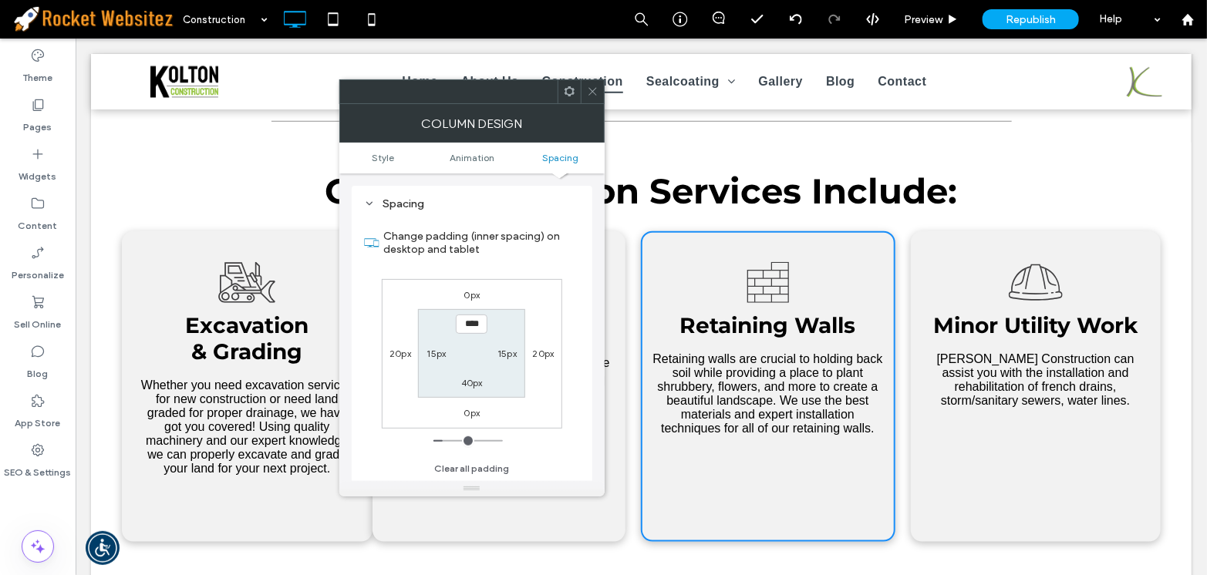
click at [533, 348] on label "20px" at bounding box center [544, 354] width 22 height 12
type input "**"
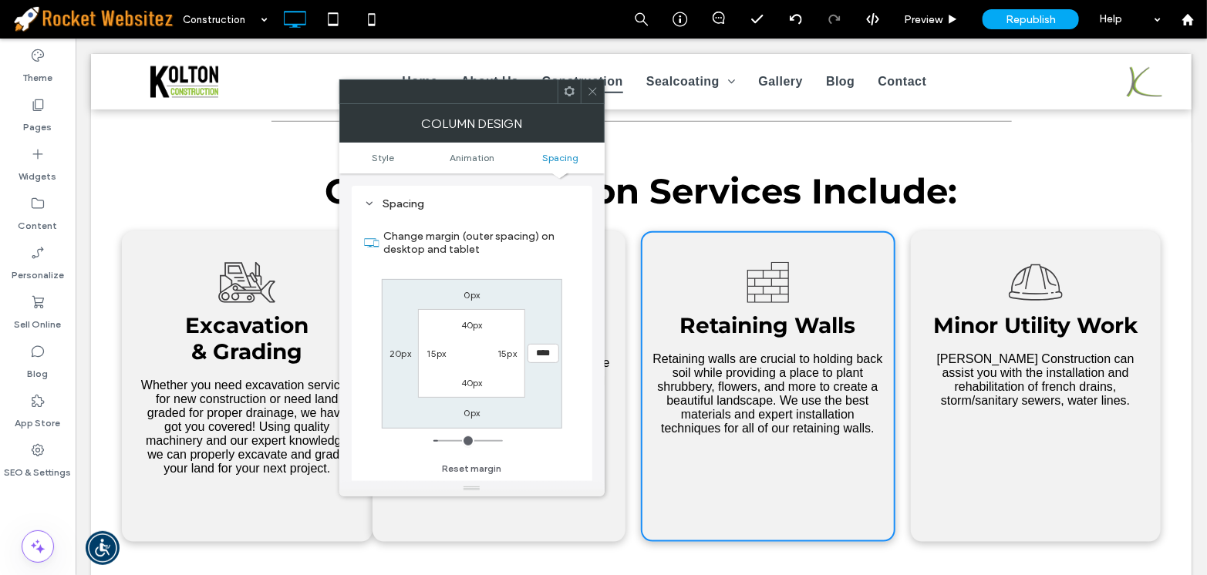
click at [235, 351] on span "﻿ & Grading" at bounding box center [245, 351] width 111 height 26
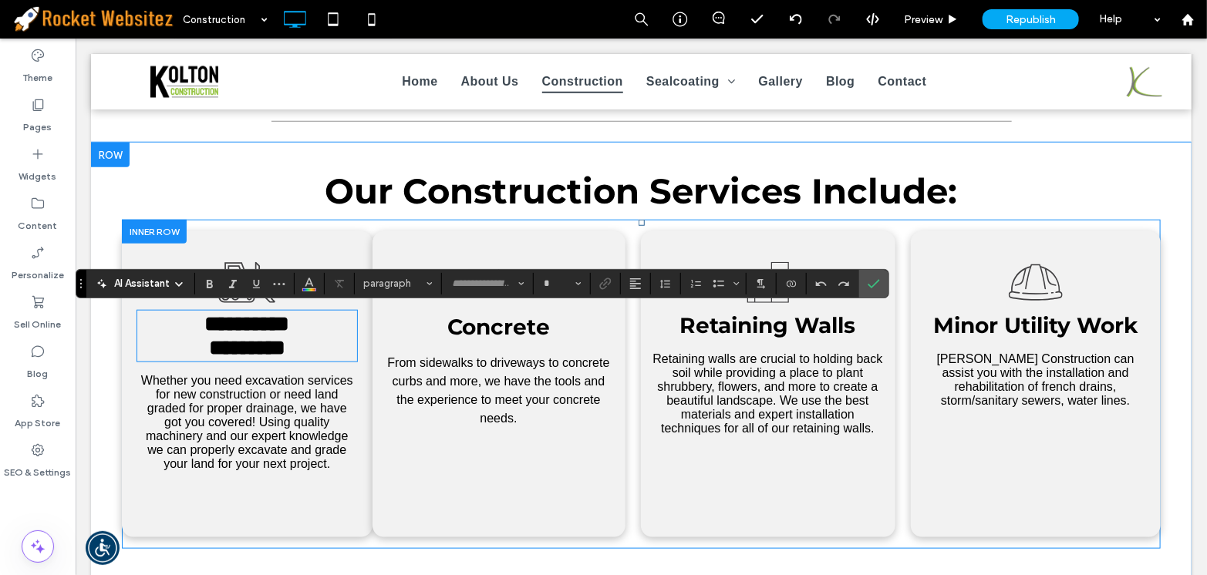
click at [146, 231] on div at bounding box center [153, 231] width 65 height 24
type input "**********"
type input "**"
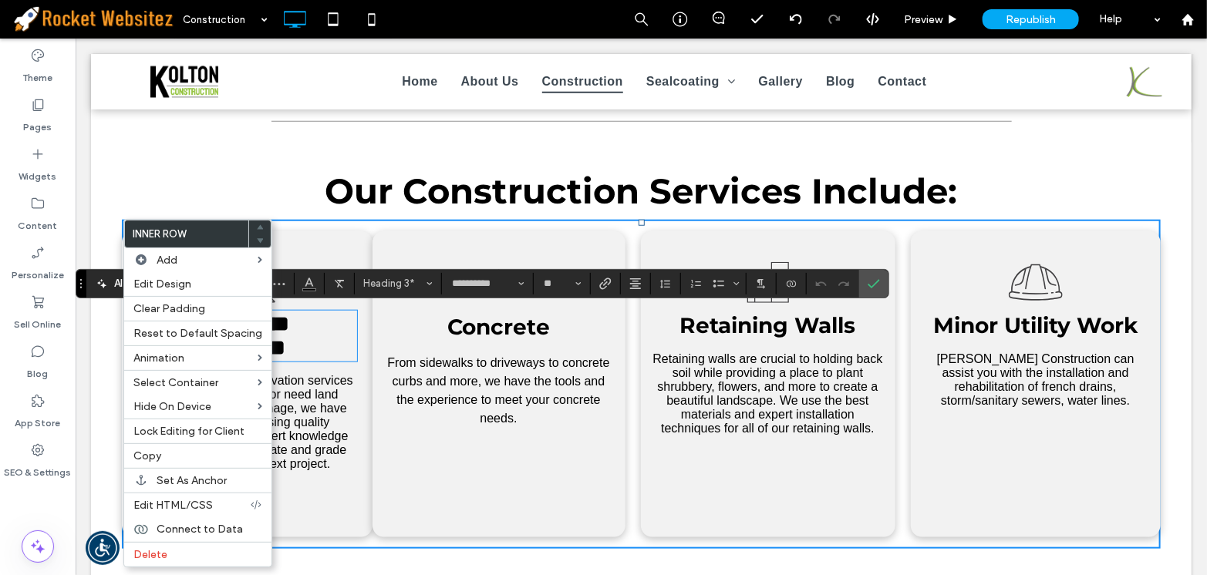
click at [328, 247] on div "**********" at bounding box center [246, 384] width 251 height 306
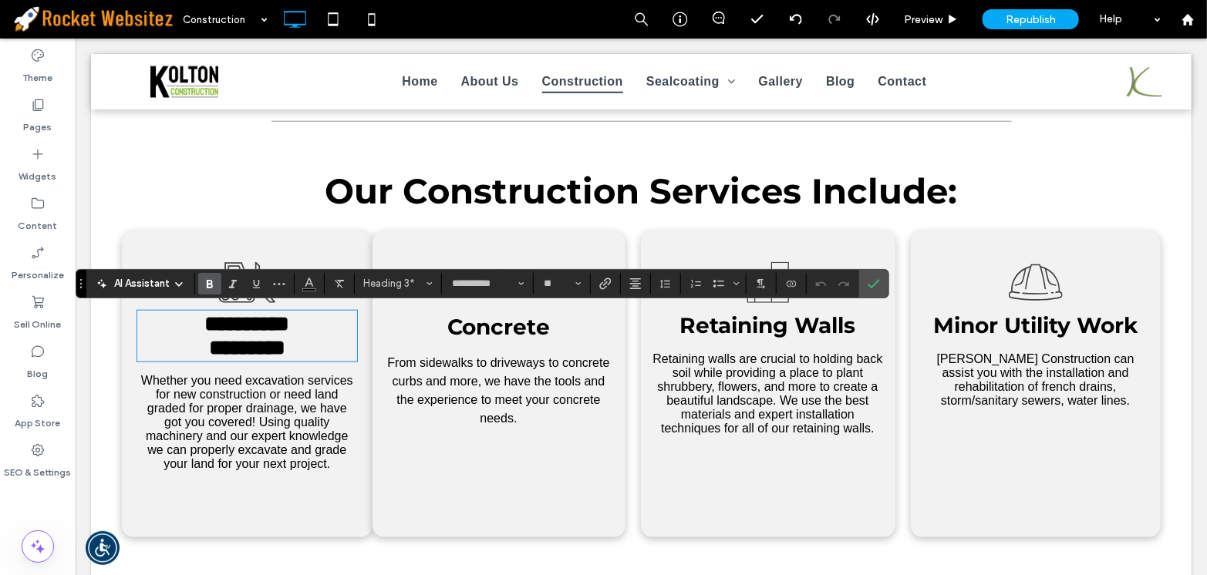
click at [338, 231] on div "**********" at bounding box center [246, 384] width 251 height 306
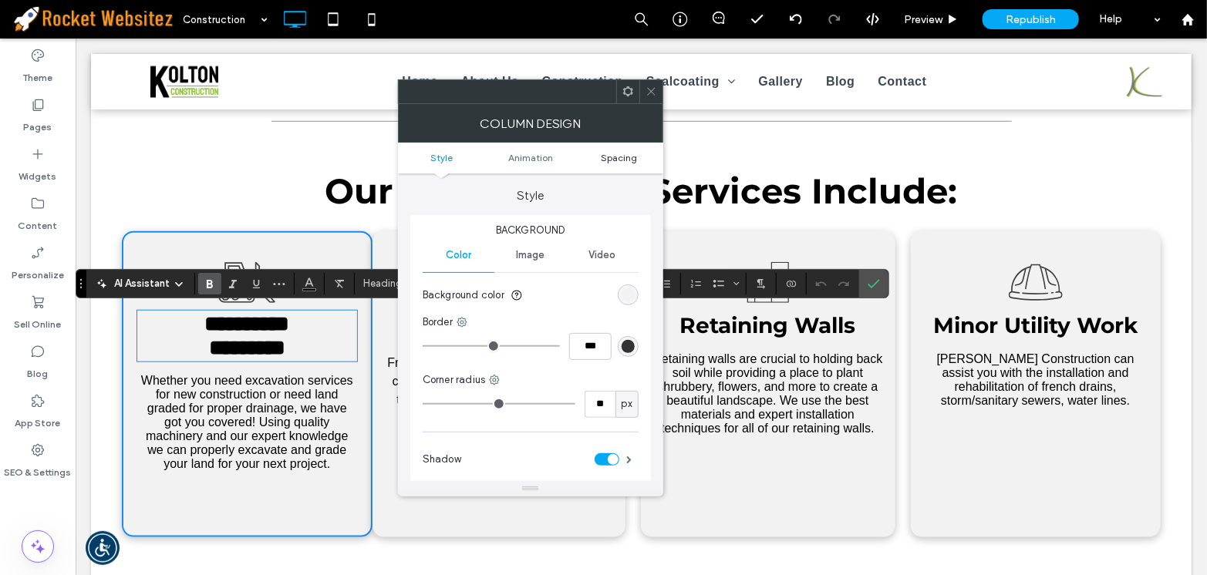
click at [616, 160] on span "Spacing" at bounding box center [619, 158] width 36 height 12
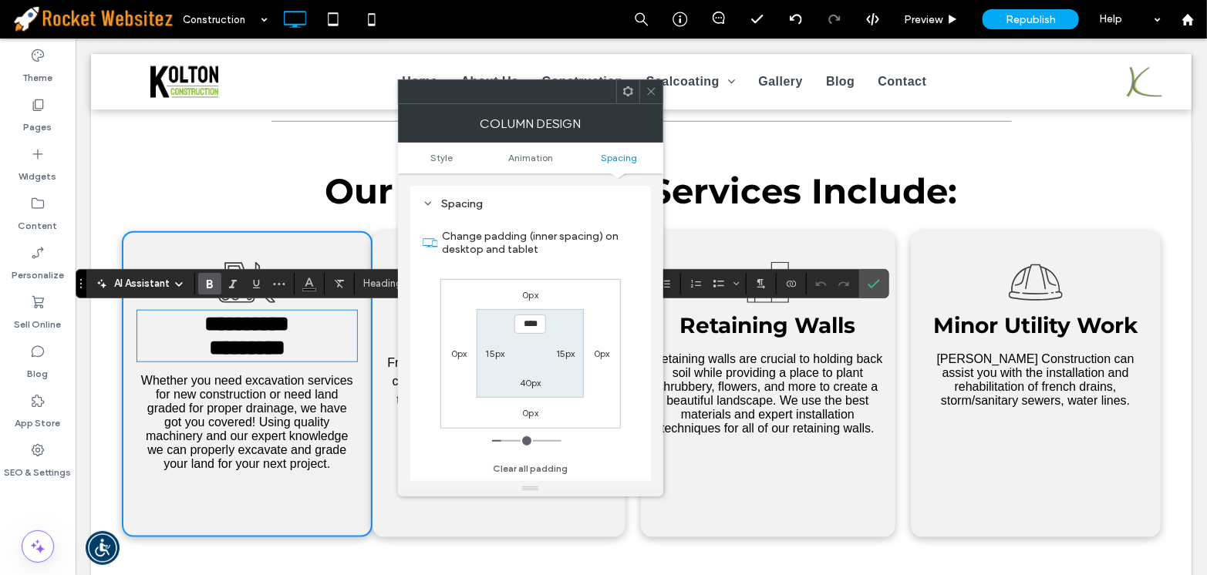
click at [608, 351] on label "0px" at bounding box center [602, 354] width 16 height 12
type input "*"
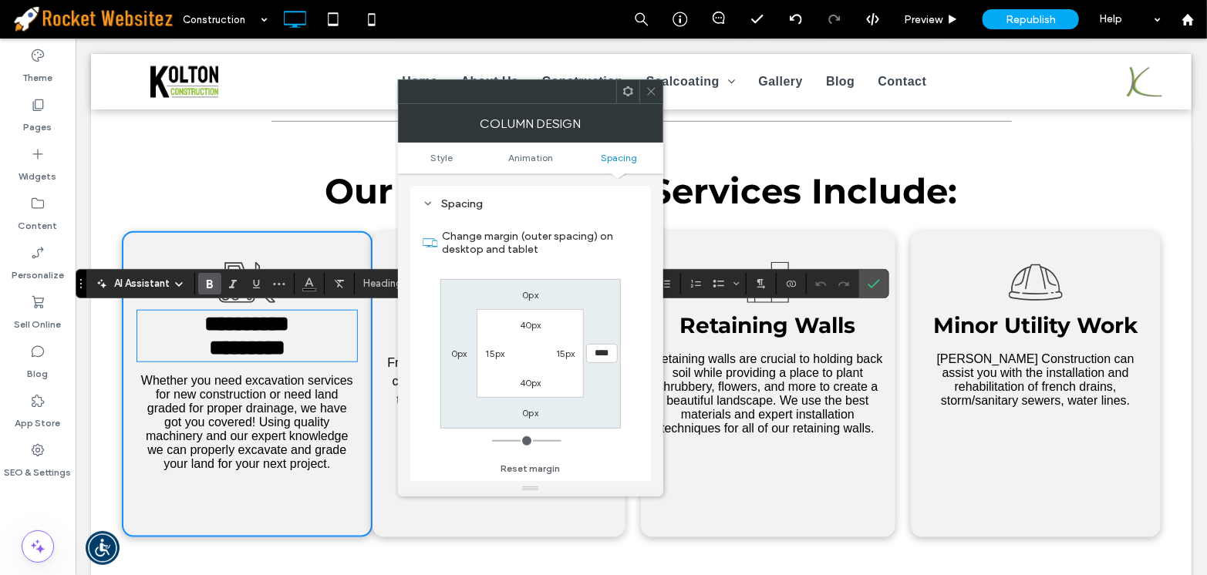
type input "****"
click at [449, 364] on div "0px **** 0px 0px 40px 15px 40px 15px" at bounding box center [530, 354] width 180 height 150
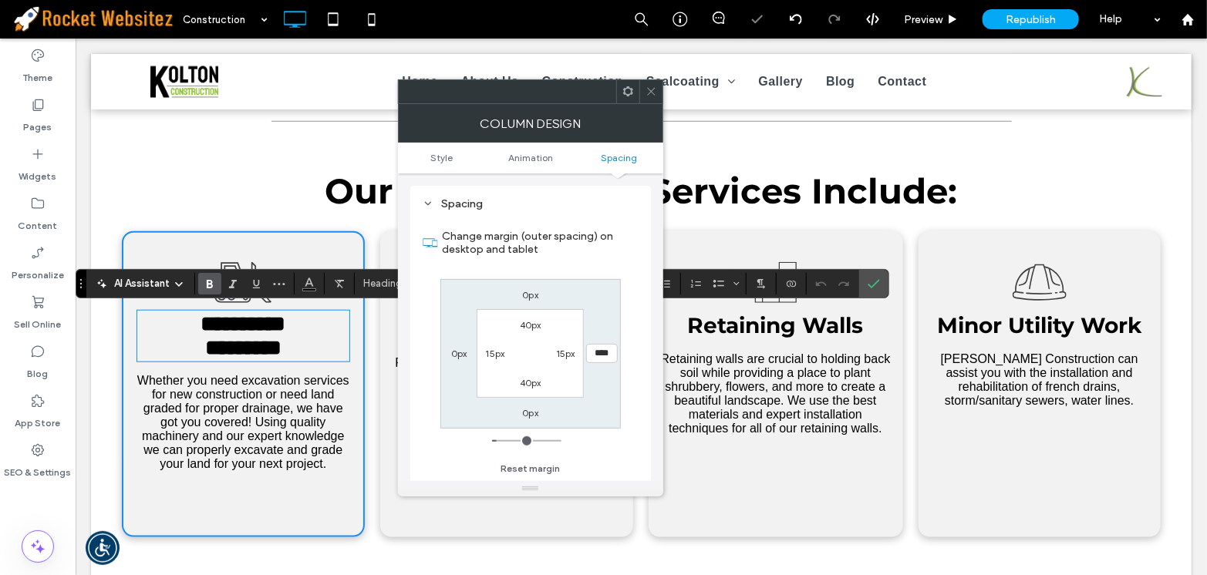
click at [455, 356] on label "0px" at bounding box center [459, 354] width 16 height 12
type input "*"
click at [188, 184] on h2 "Our Construction Services Include:" at bounding box center [640, 190] width 1038 height 42
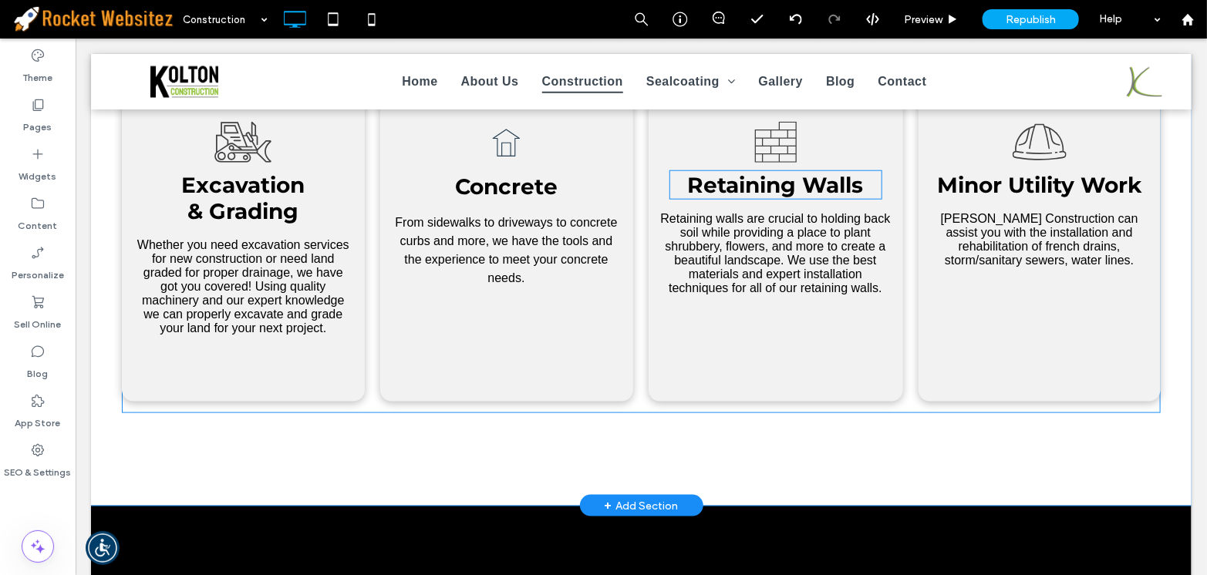
scroll to position [0, 0]
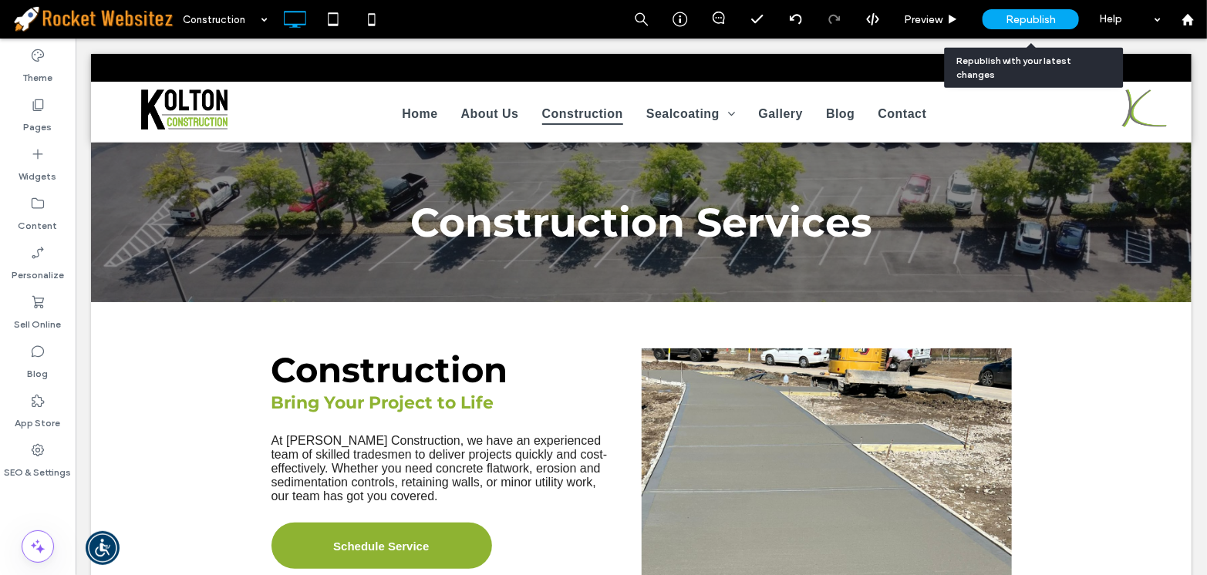
click at [1032, 25] on div "Republish" at bounding box center [1030, 19] width 96 height 20
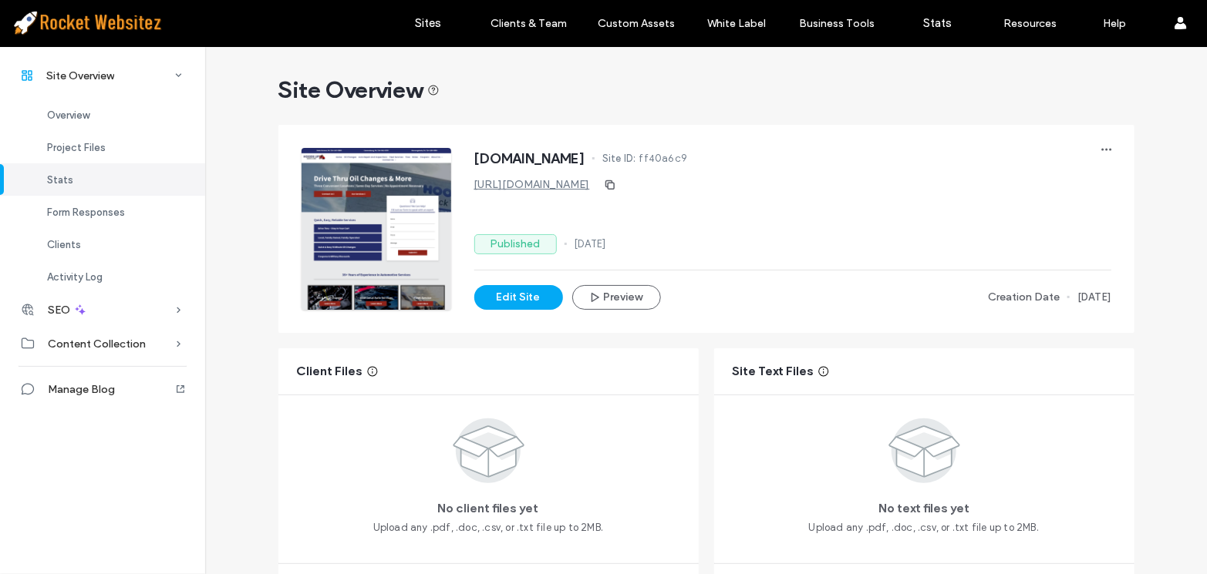
scroll to position [420, 0]
